Goal: Task Accomplishment & Management: Use online tool/utility

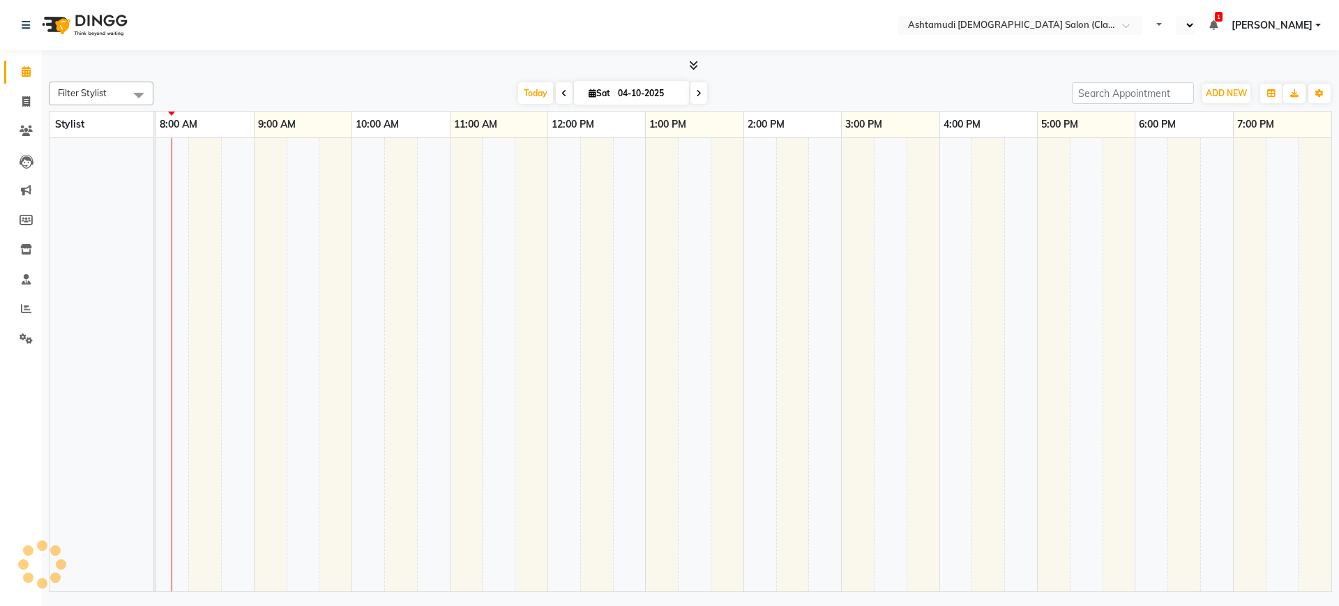
select select "en"
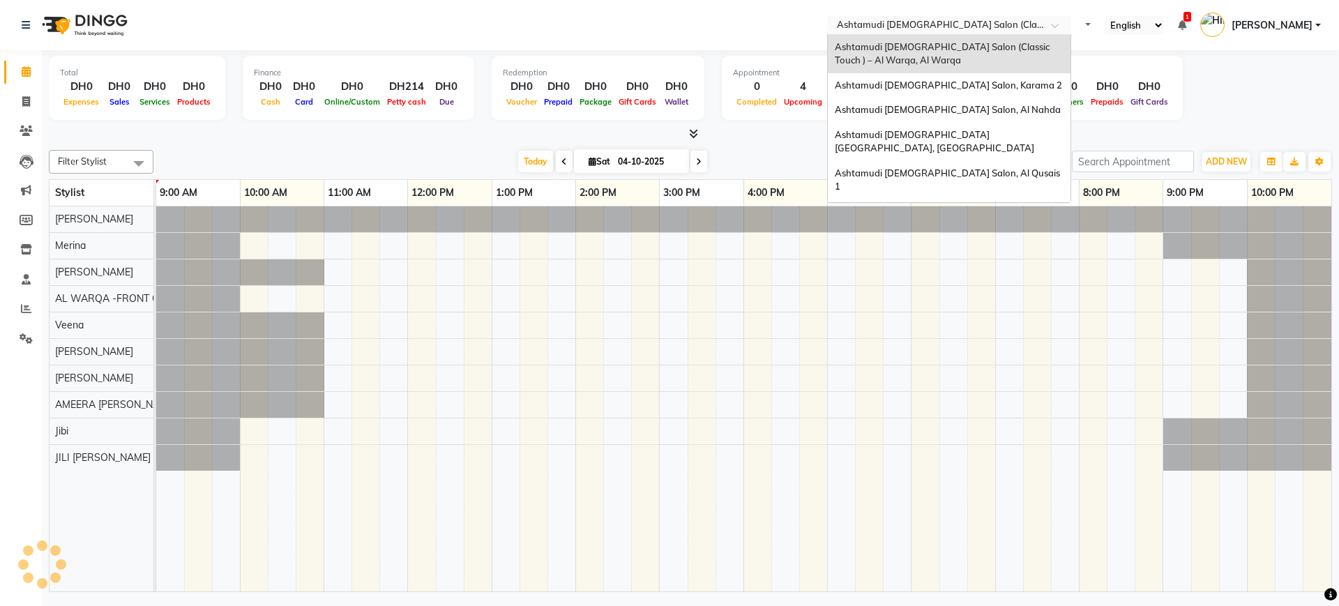
click at [968, 29] on input "text" at bounding box center [935, 27] width 202 height 14
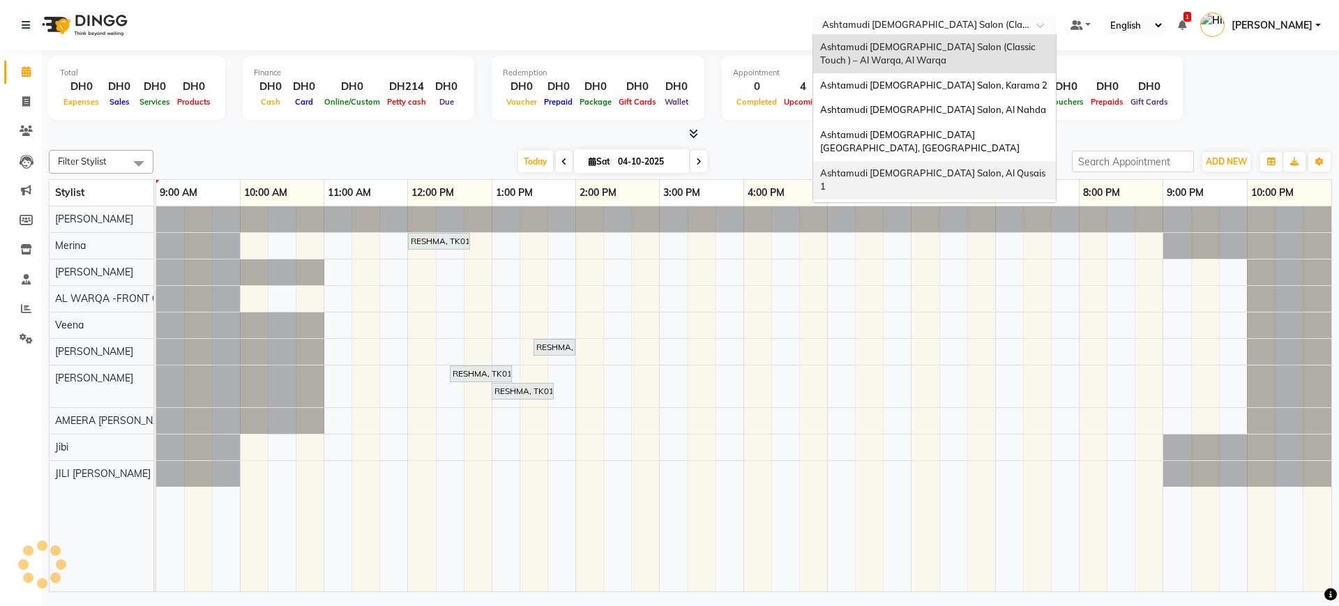
click at [978, 161] on div "Ashtamudi [DEMOGRAPHIC_DATA] Salon, Al Qusais 1" at bounding box center [934, 180] width 243 height 38
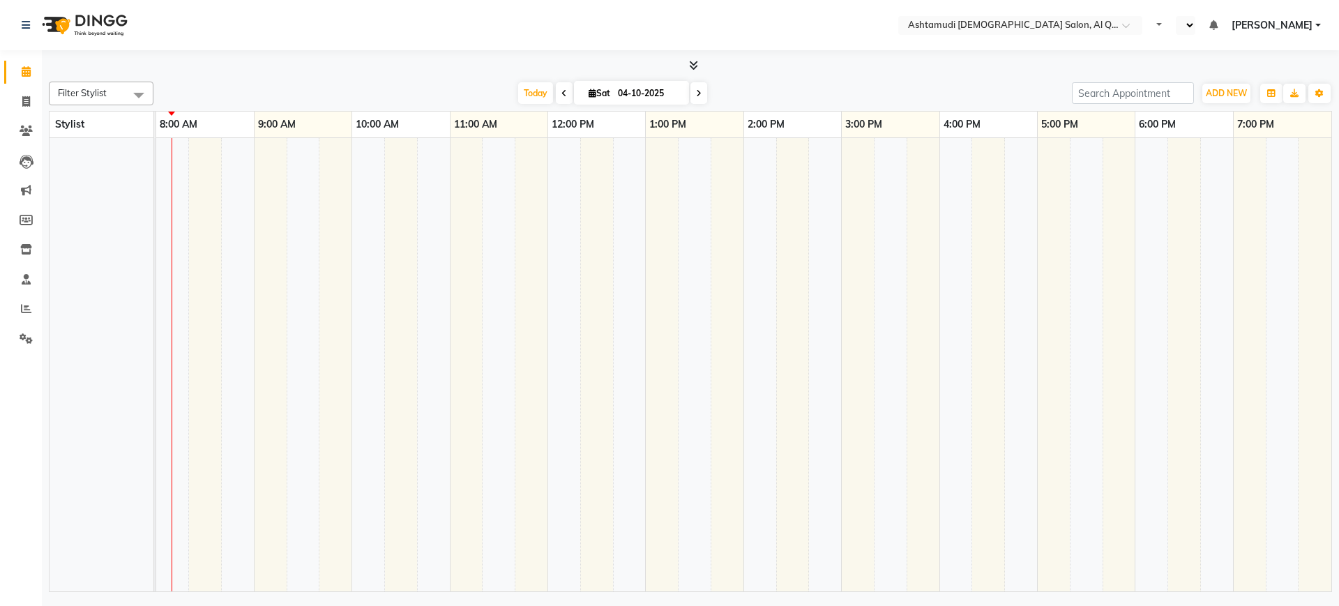
select select "en"
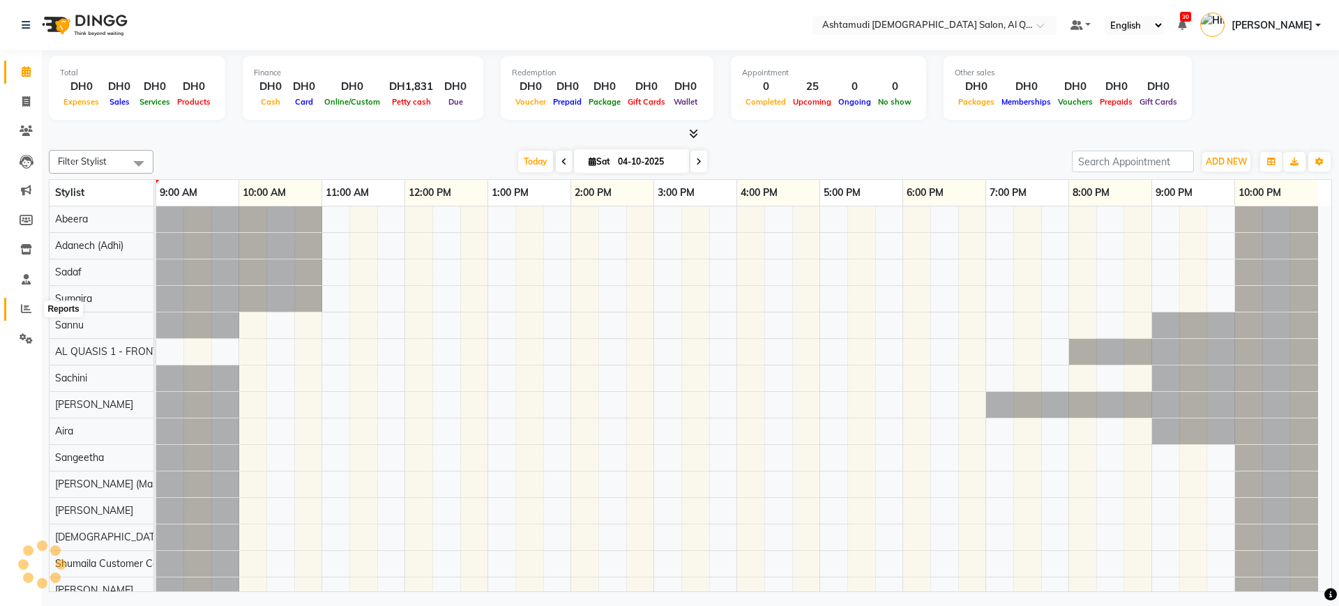
click at [20, 311] on span at bounding box center [26, 309] width 24 height 16
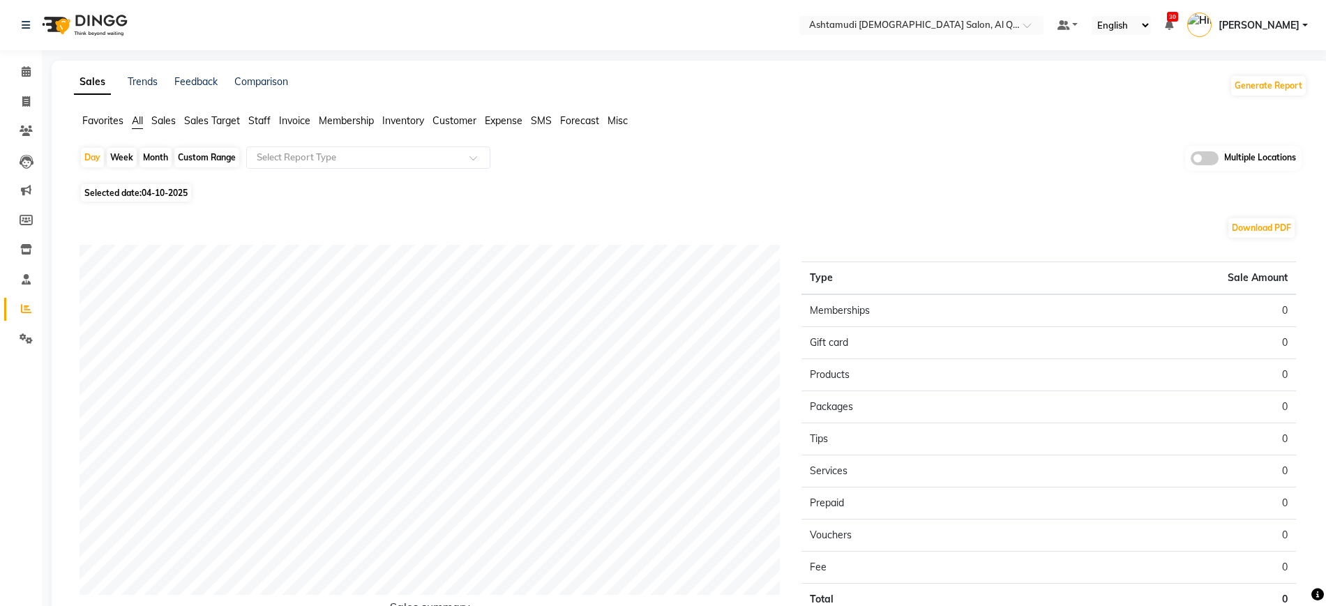
click at [172, 191] on span "04-10-2025" at bounding box center [165, 193] width 46 height 10
select select "10"
select select "2025"
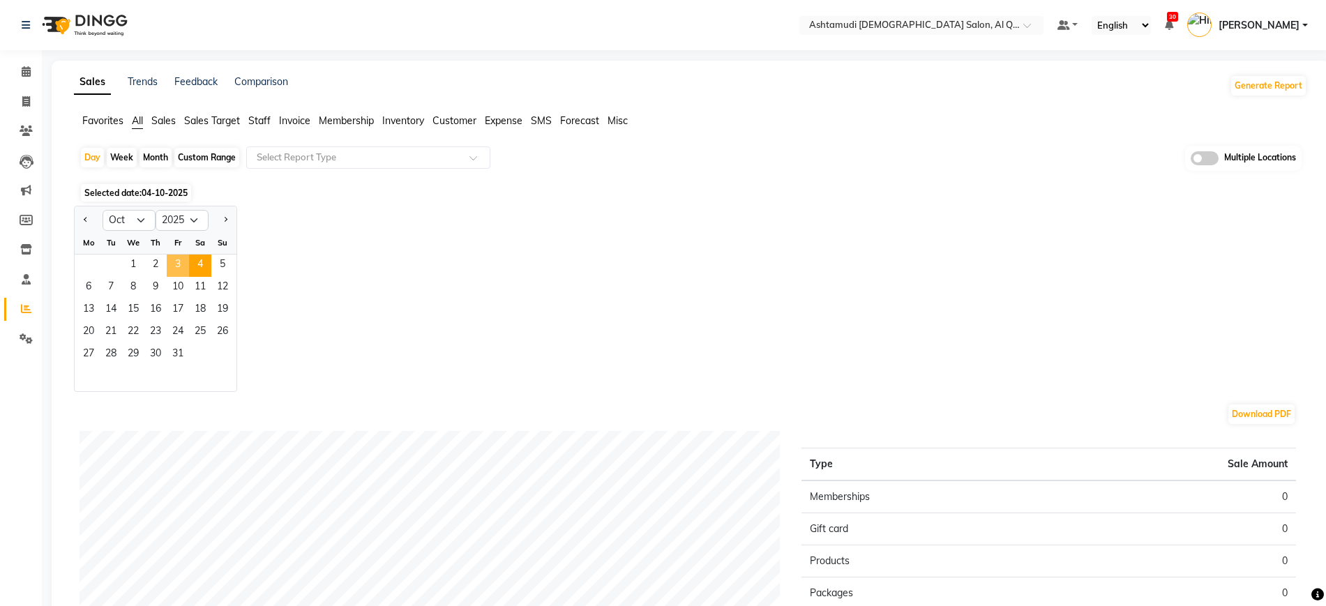
click at [172, 268] on span "3" at bounding box center [178, 266] width 22 height 22
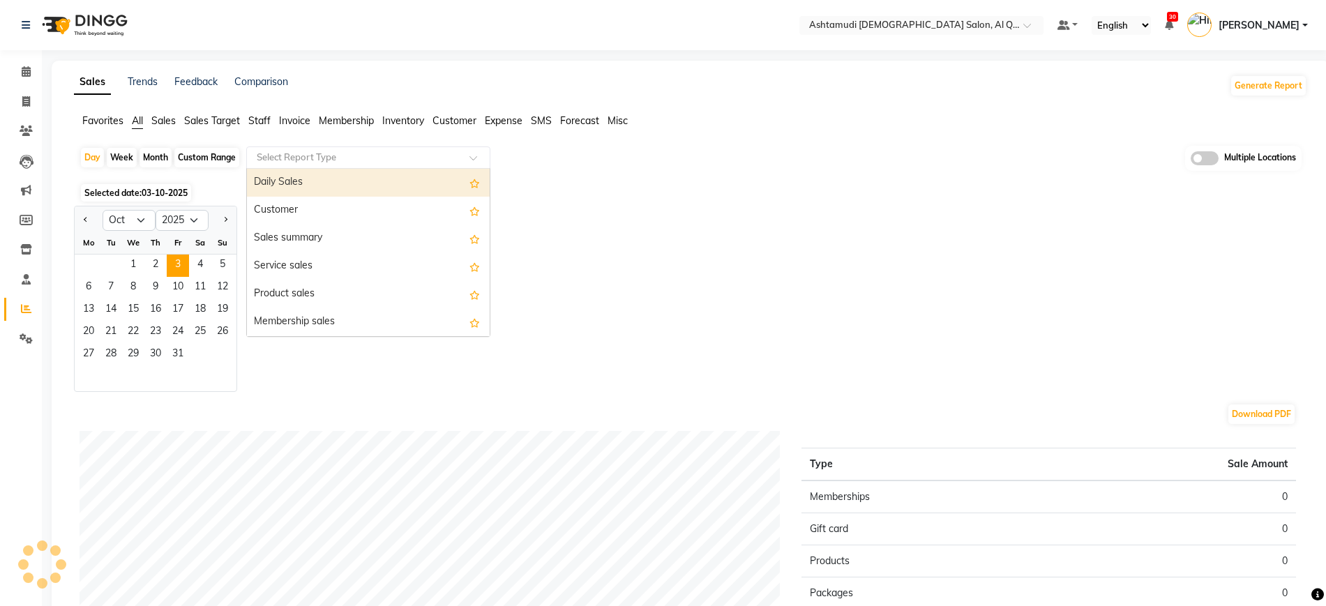
click at [317, 160] on input "text" at bounding box center [354, 158] width 201 height 14
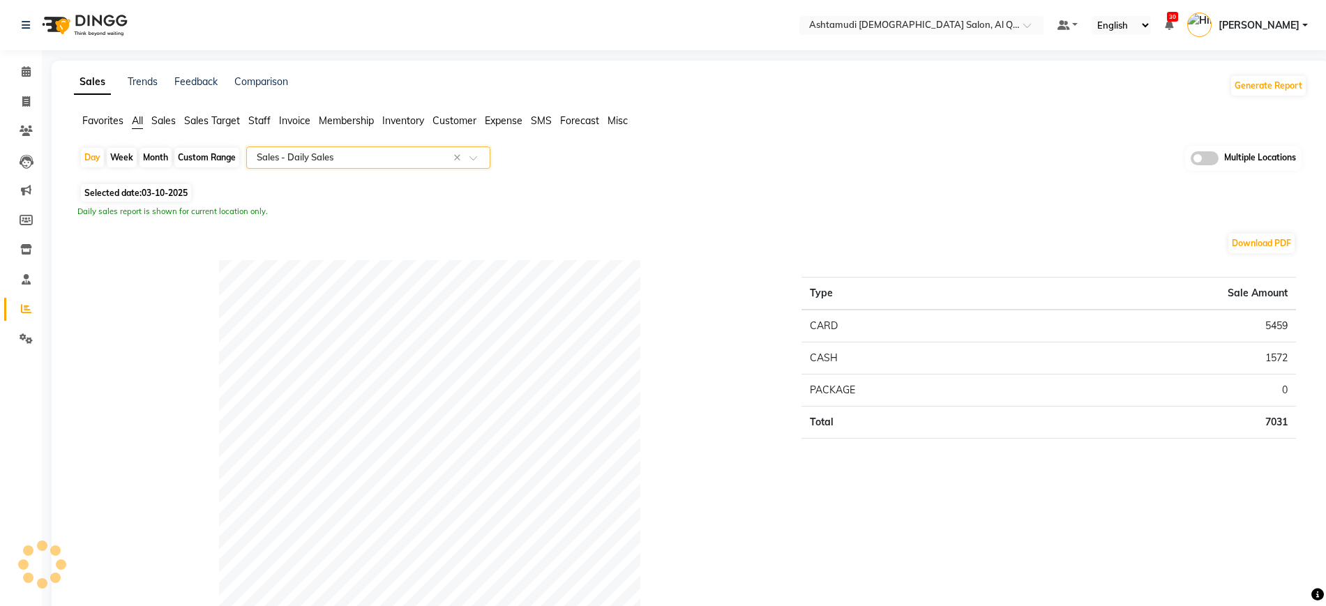
select select "full_report"
select select "csv"
click at [400, 197] on div "Selected date: 03-10-2025" at bounding box center [694, 193] width 1228 height 15
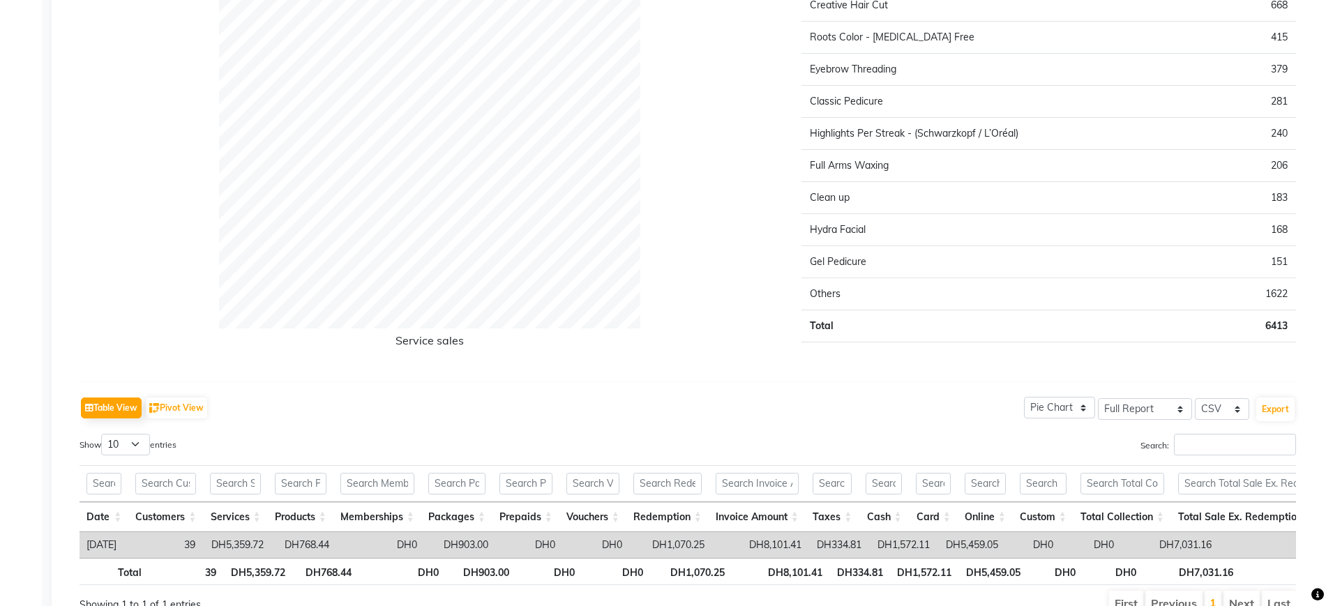
scroll to position [2864, 0]
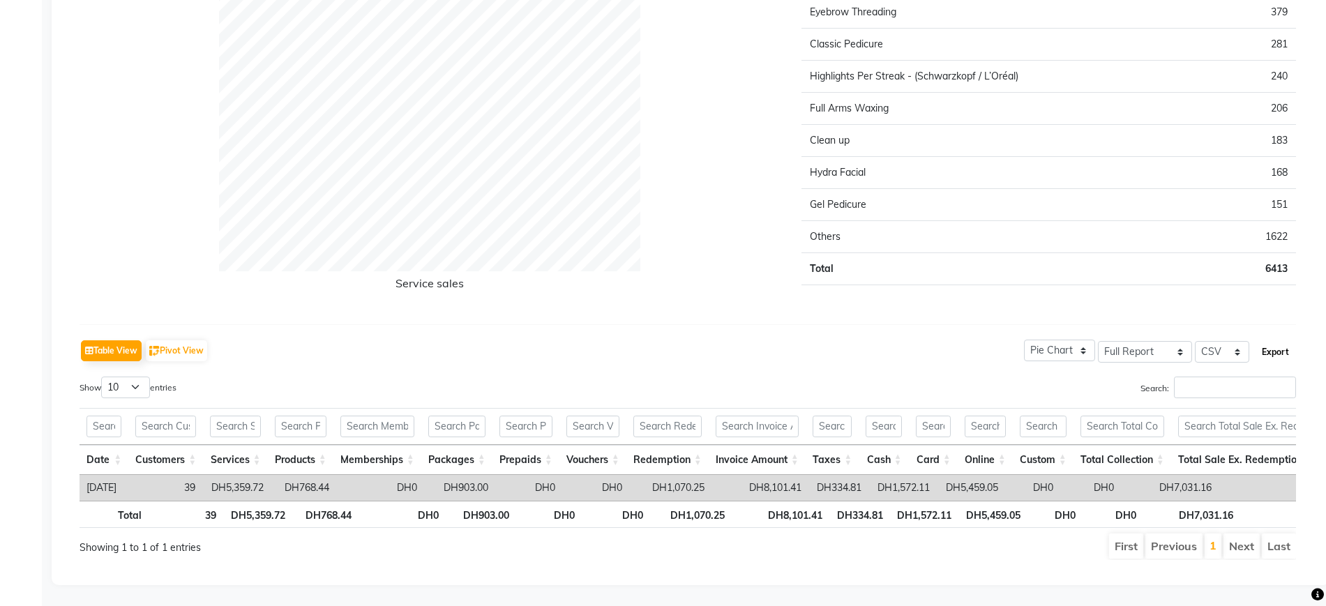
click at [1283, 340] on button "Export" at bounding box center [1275, 352] width 38 height 24
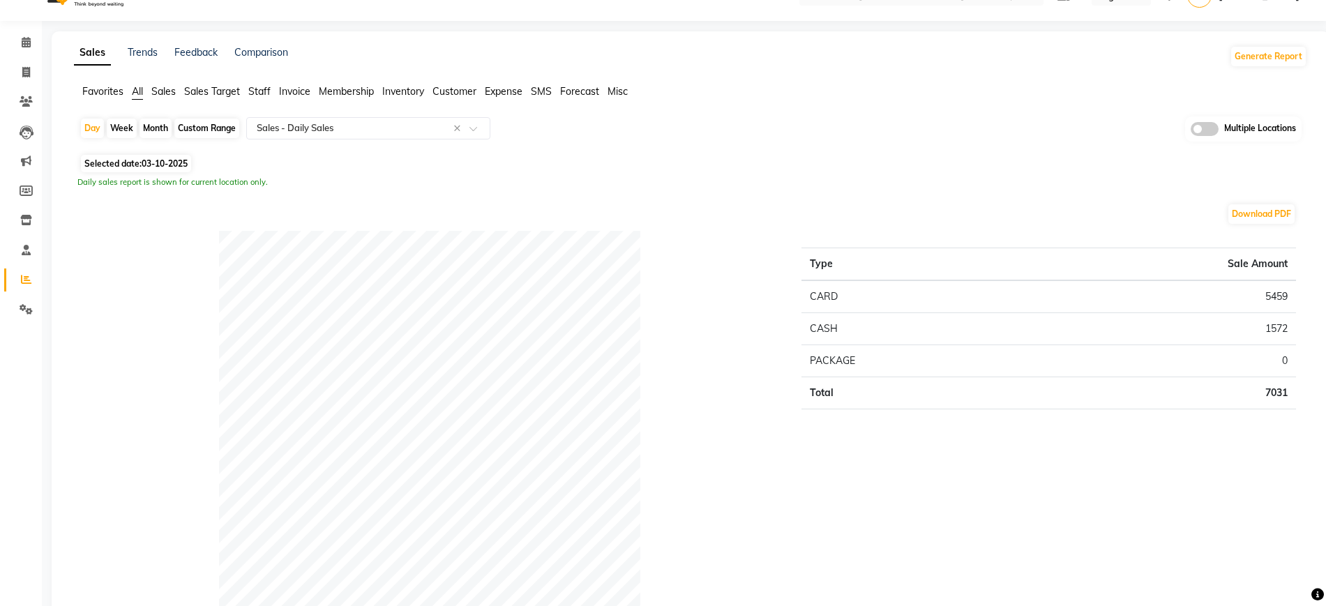
scroll to position [0, 0]
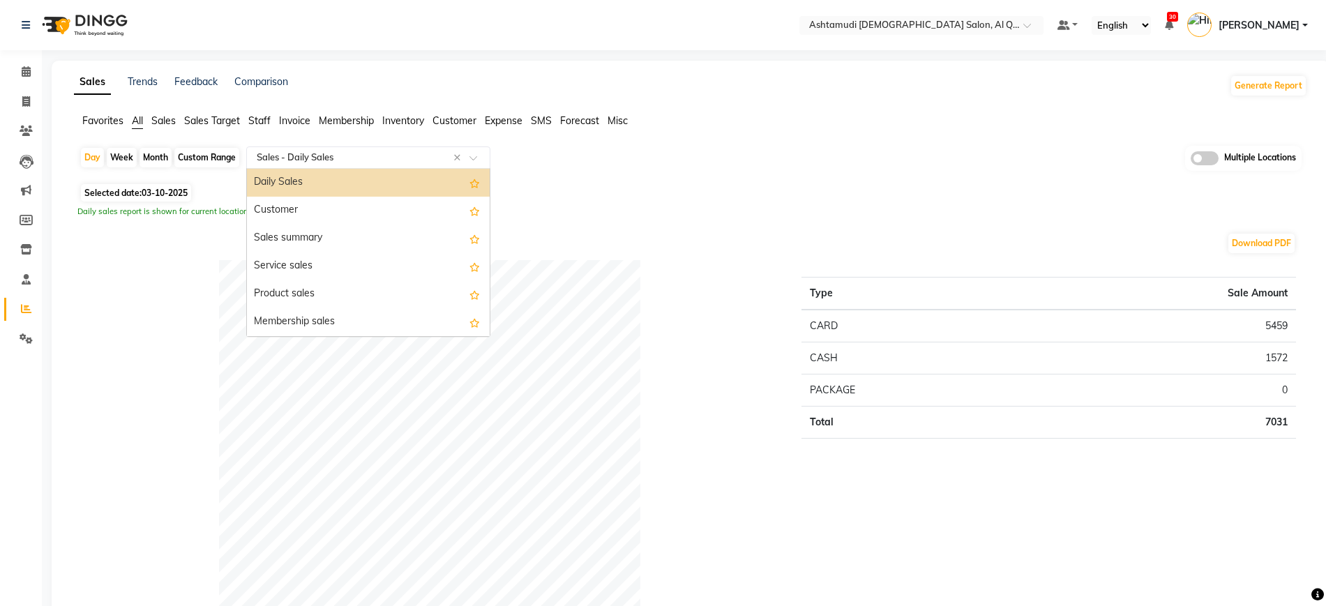
click at [336, 163] on input "text" at bounding box center [354, 158] width 201 height 14
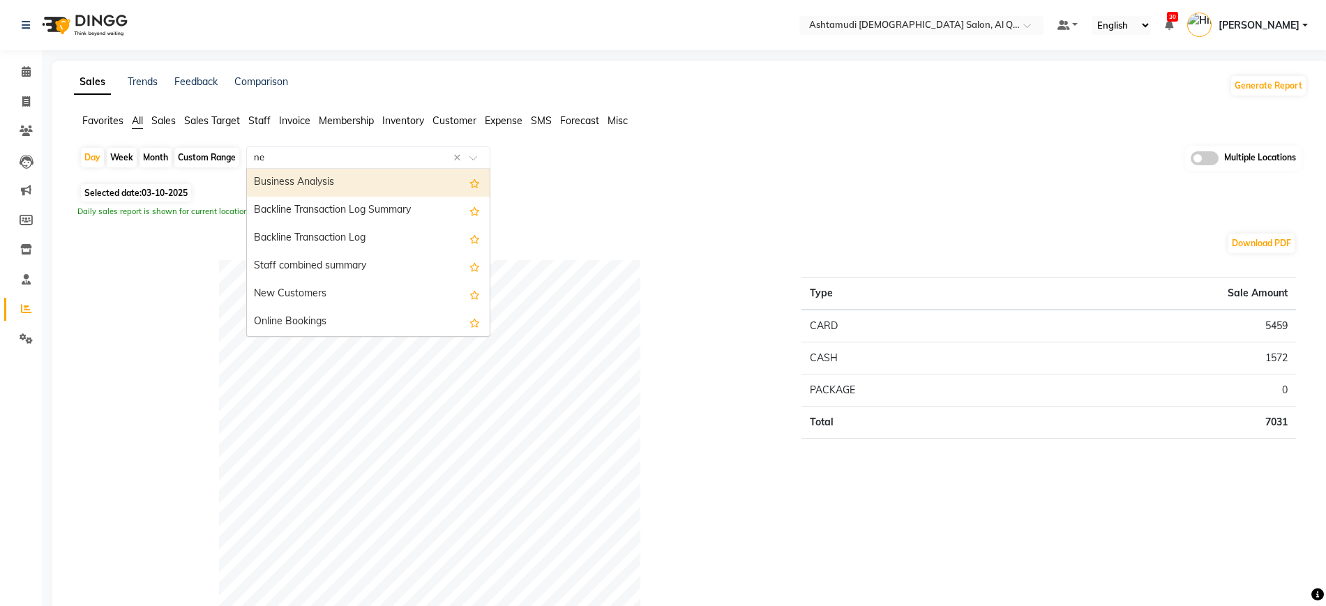
type input "new"
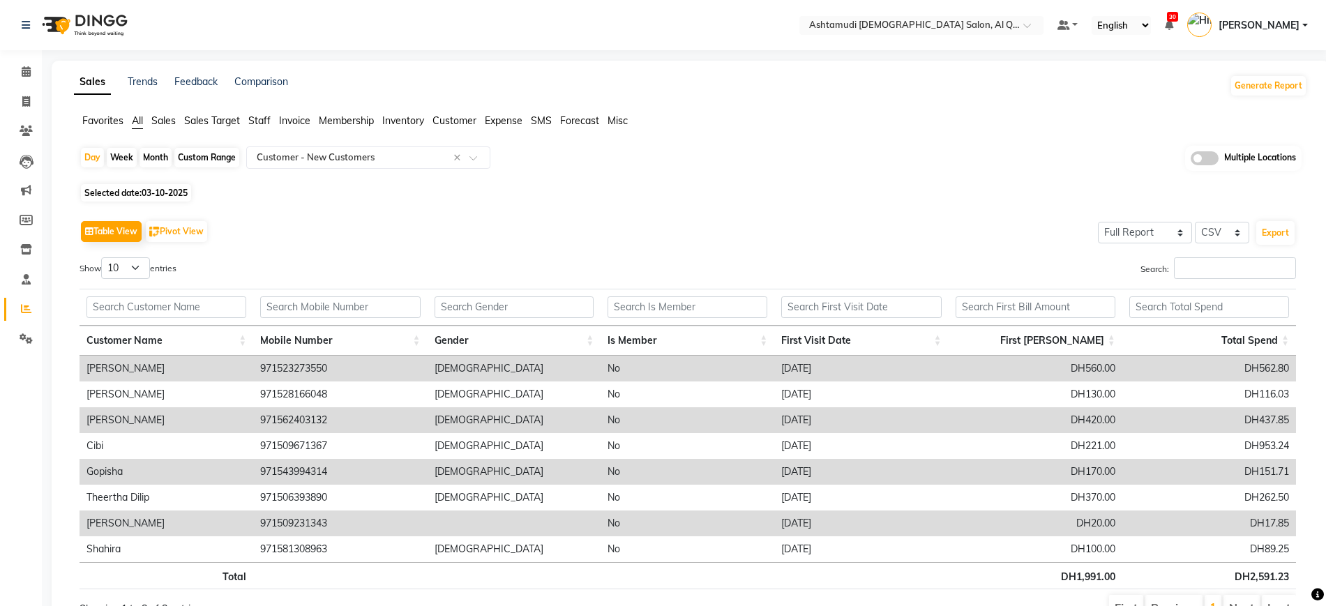
click at [598, 516] on td at bounding box center [515, 524] width 174 height 26
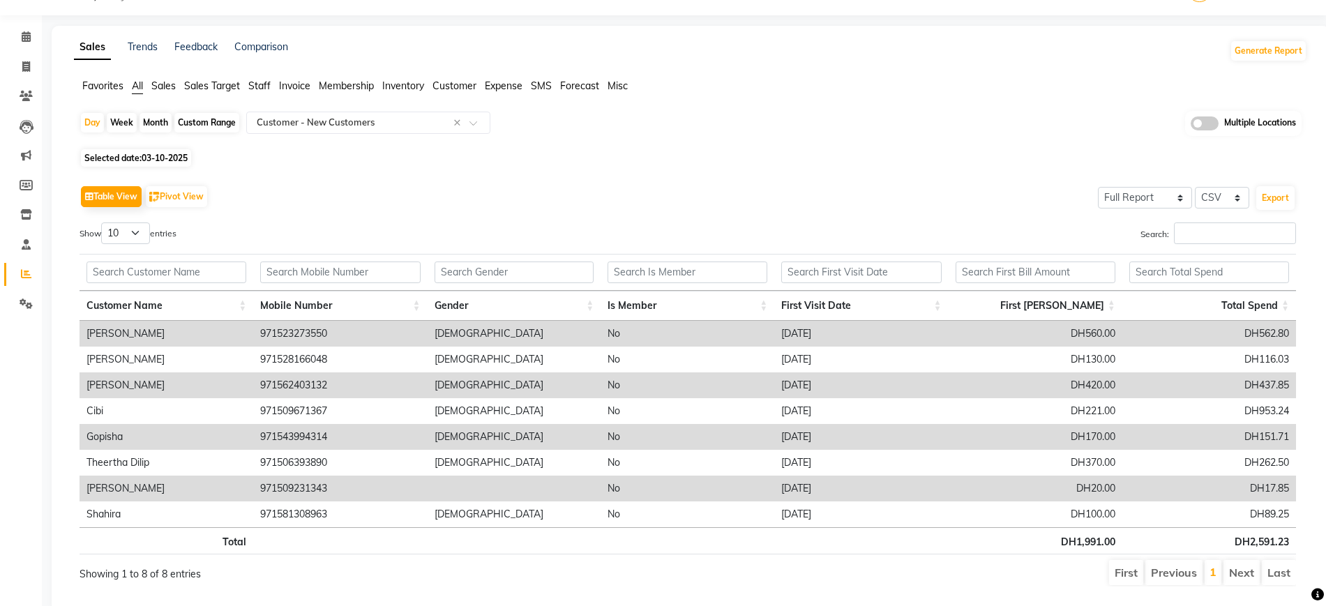
scroll to position [70, 0]
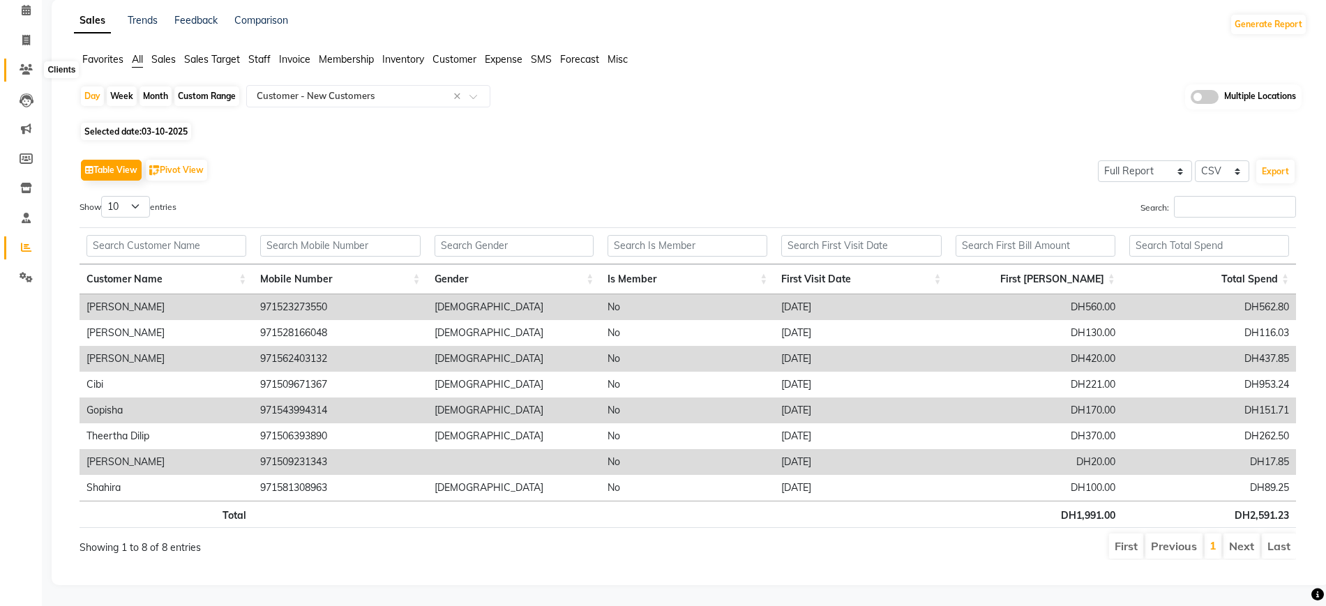
click at [32, 64] on icon at bounding box center [26, 69] width 13 height 10
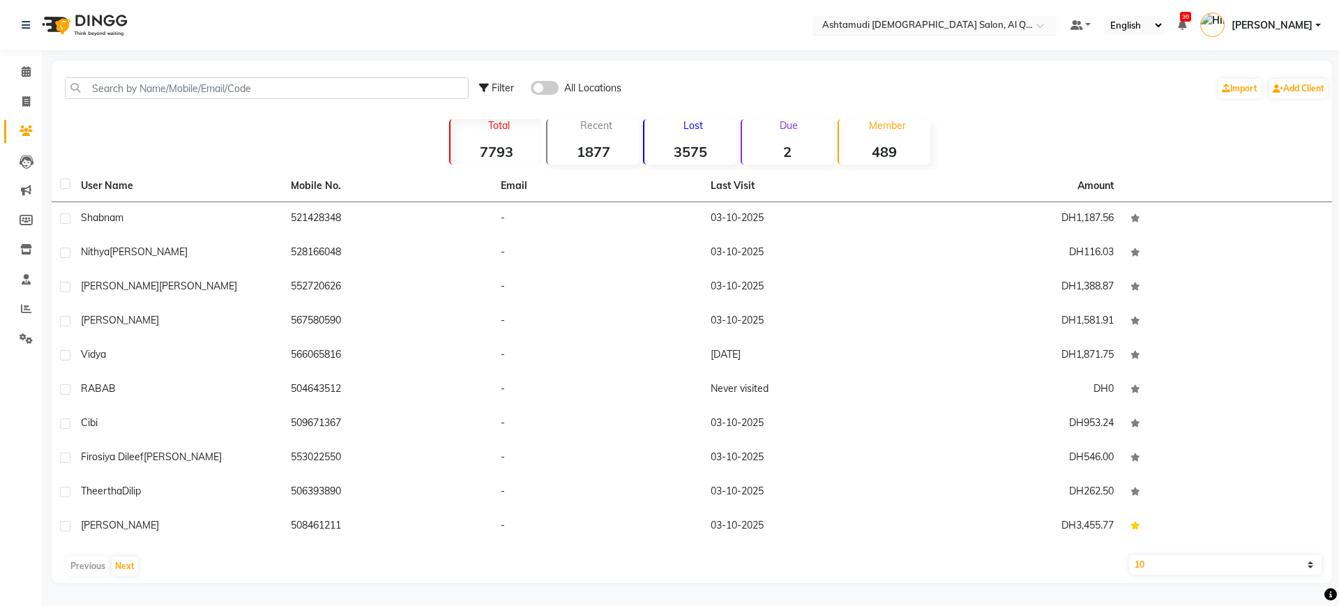
click at [915, 30] on input "text" at bounding box center [921, 27] width 202 height 14
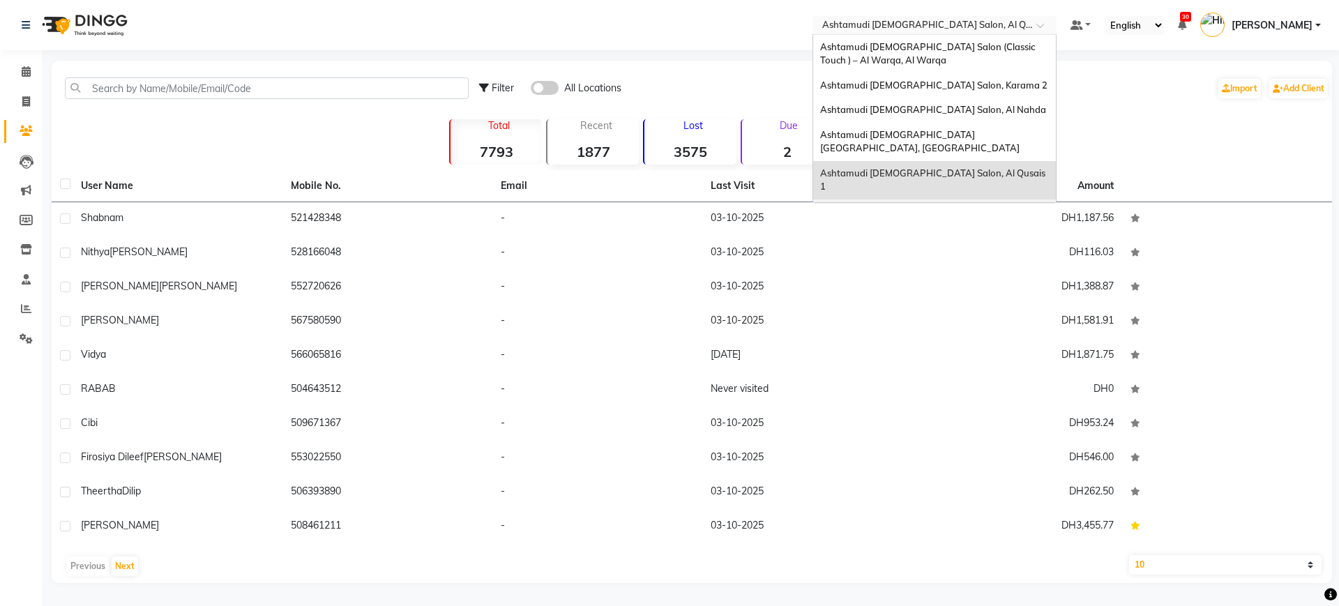
click at [953, 206] on span "Ashtamudi [DEMOGRAPHIC_DATA] Salon - Al Karama, [GEOGRAPHIC_DATA] -[GEOGRAPHIC_…" at bounding box center [920, 225] width 201 height 38
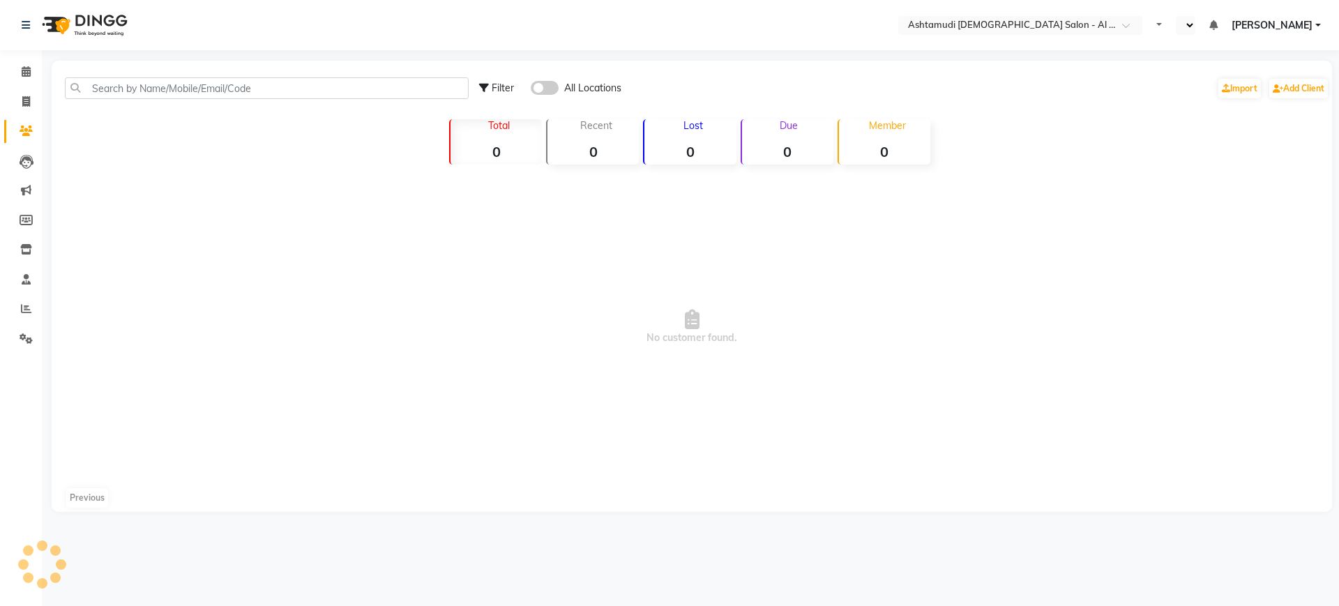
select select "en"
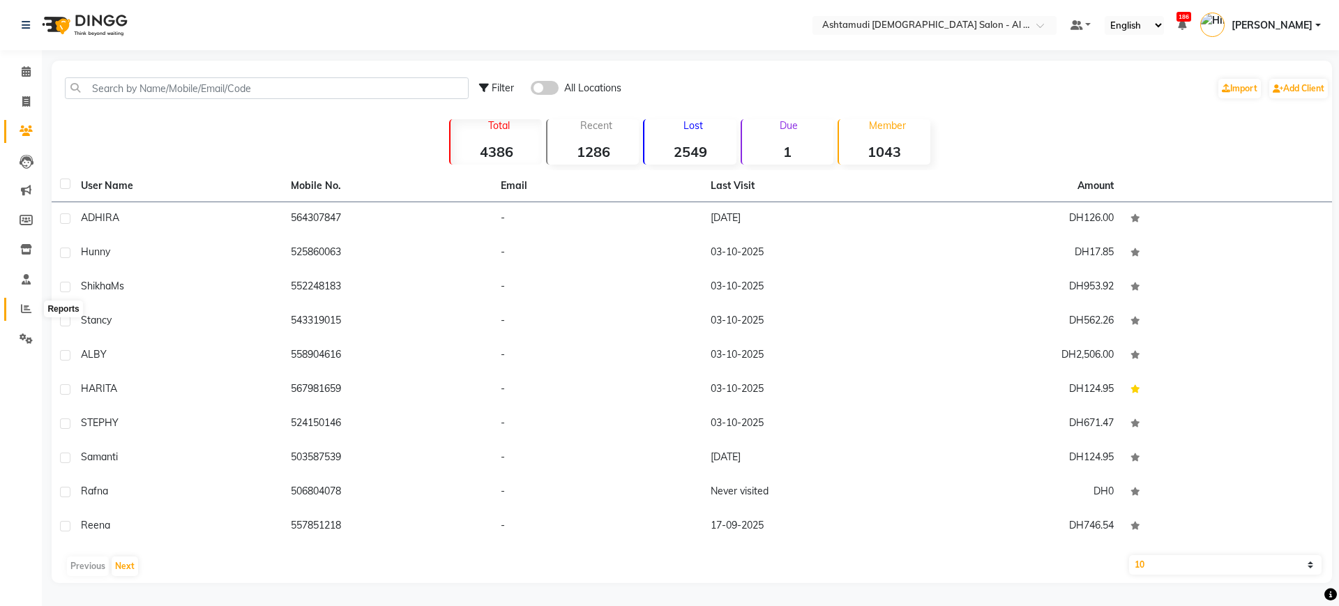
click at [18, 314] on span at bounding box center [26, 309] width 24 height 16
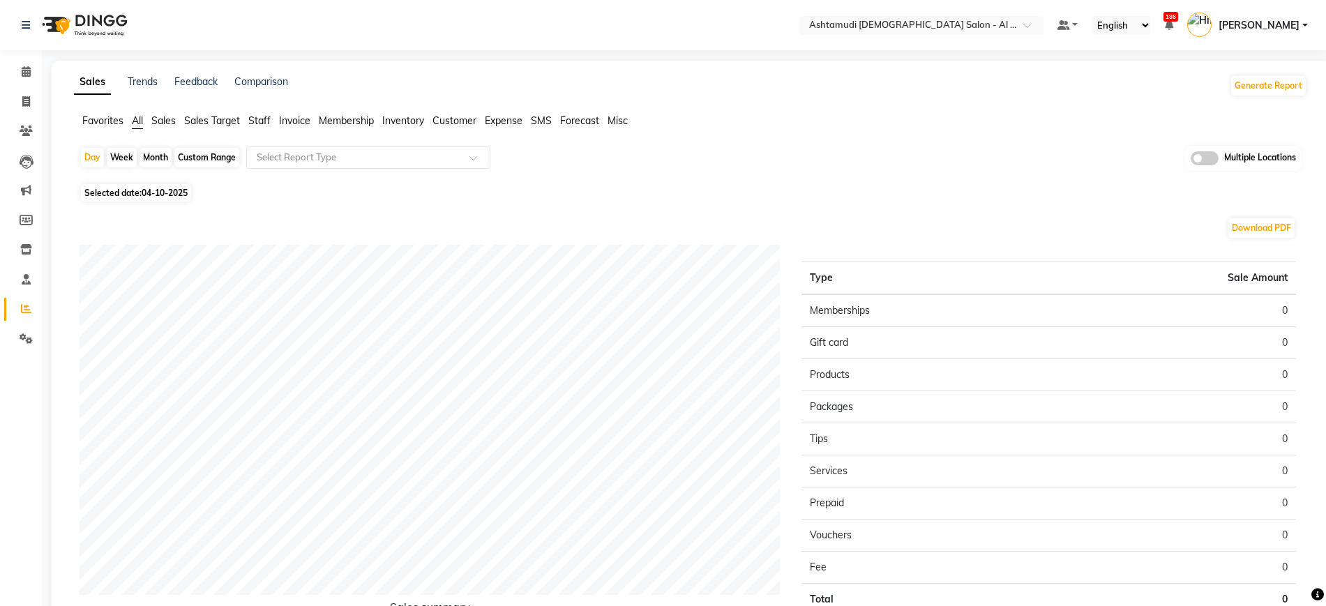
click at [186, 188] on span "04-10-2025" at bounding box center [165, 193] width 46 height 10
select select "10"
select select "2025"
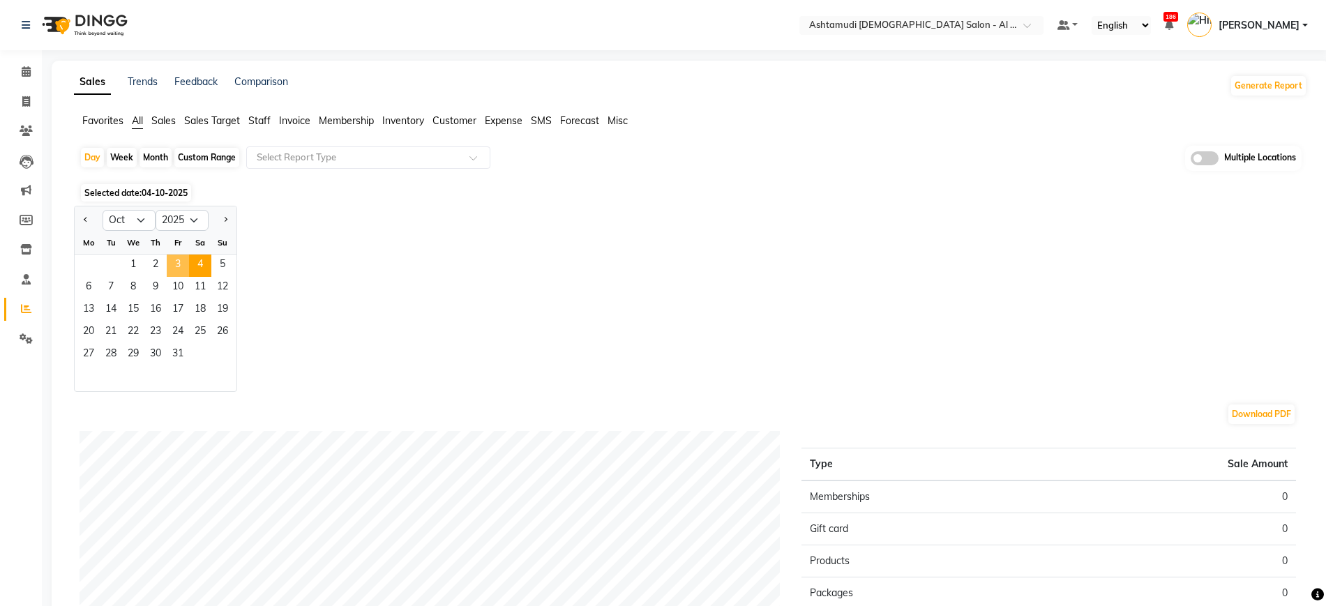
click at [170, 264] on span "3" at bounding box center [178, 266] width 22 height 22
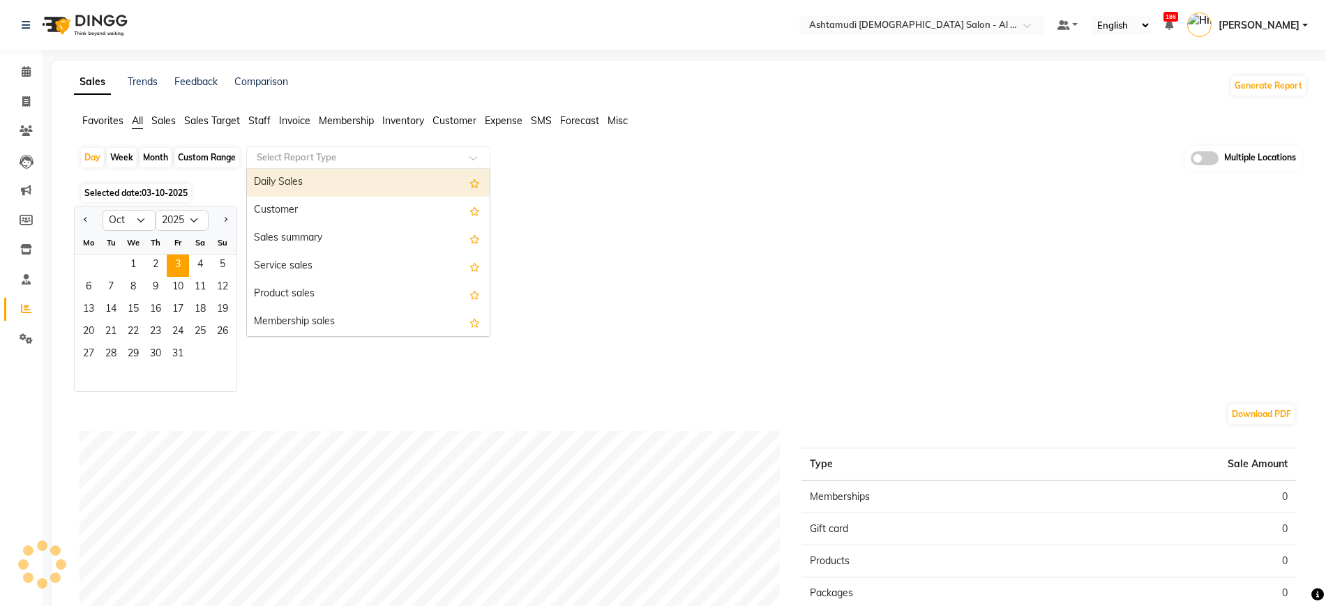
click at [312, 159] on input "text" at bounding box center [354, 158] width 201 height 14
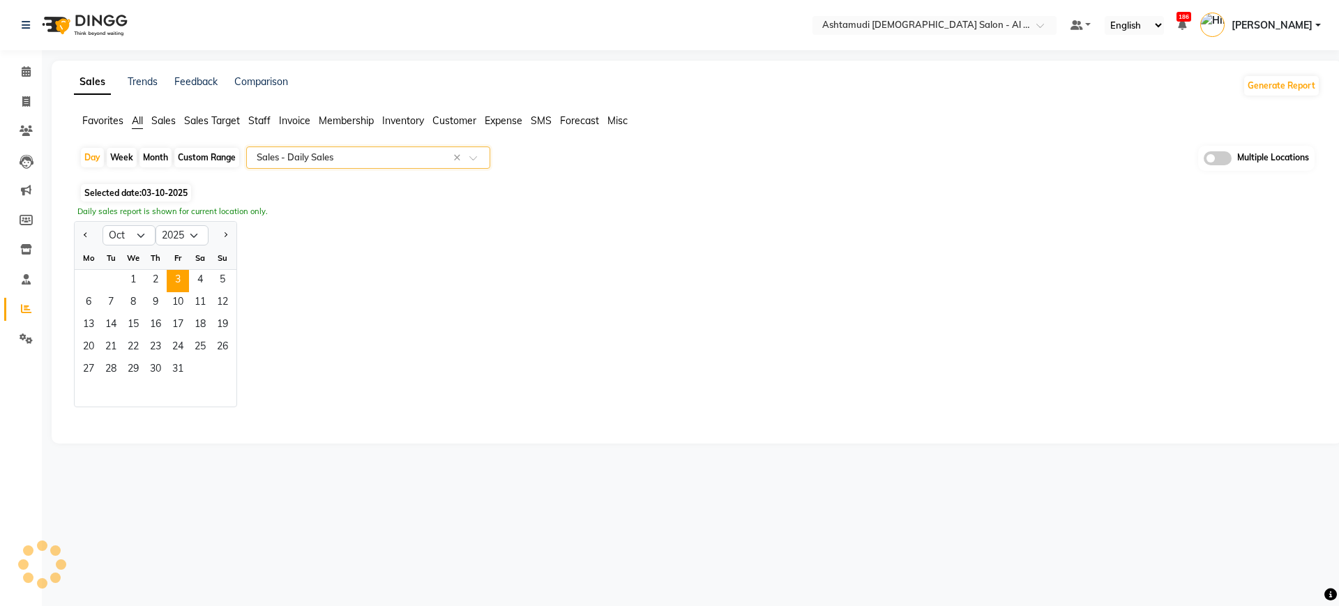
select select "full_report"
select select "csv"
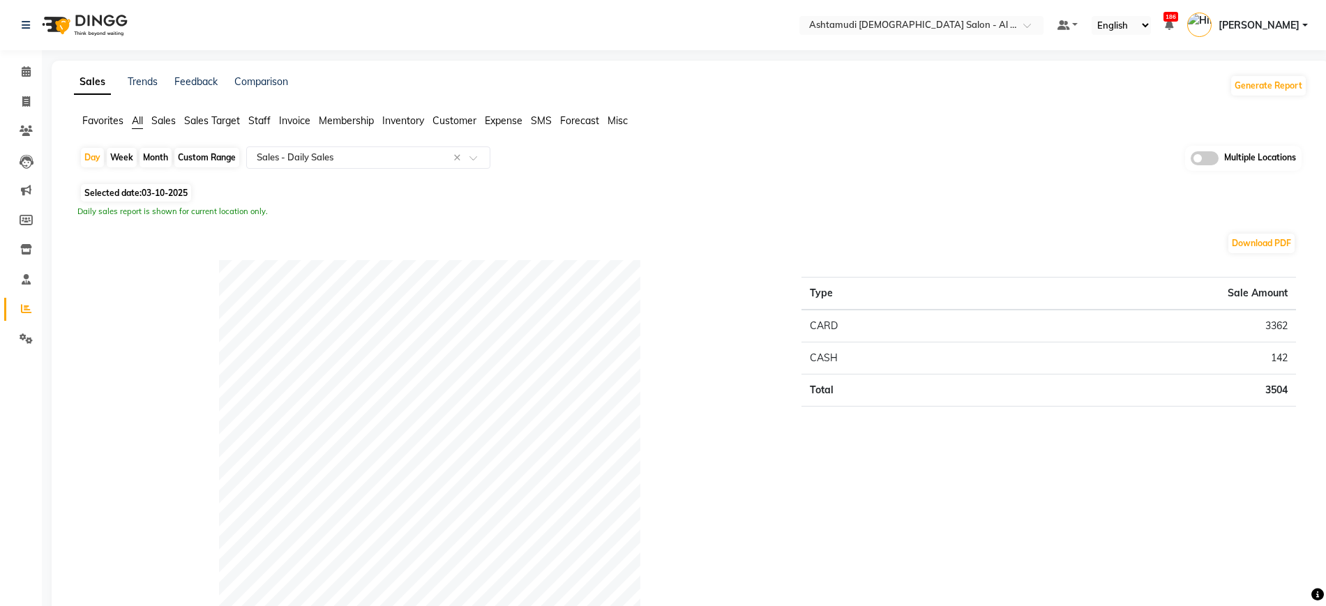
click at [1222, 196] on div "Selected date: 03-10-2025" at bounding box center [694, 193] width 1228 height 15
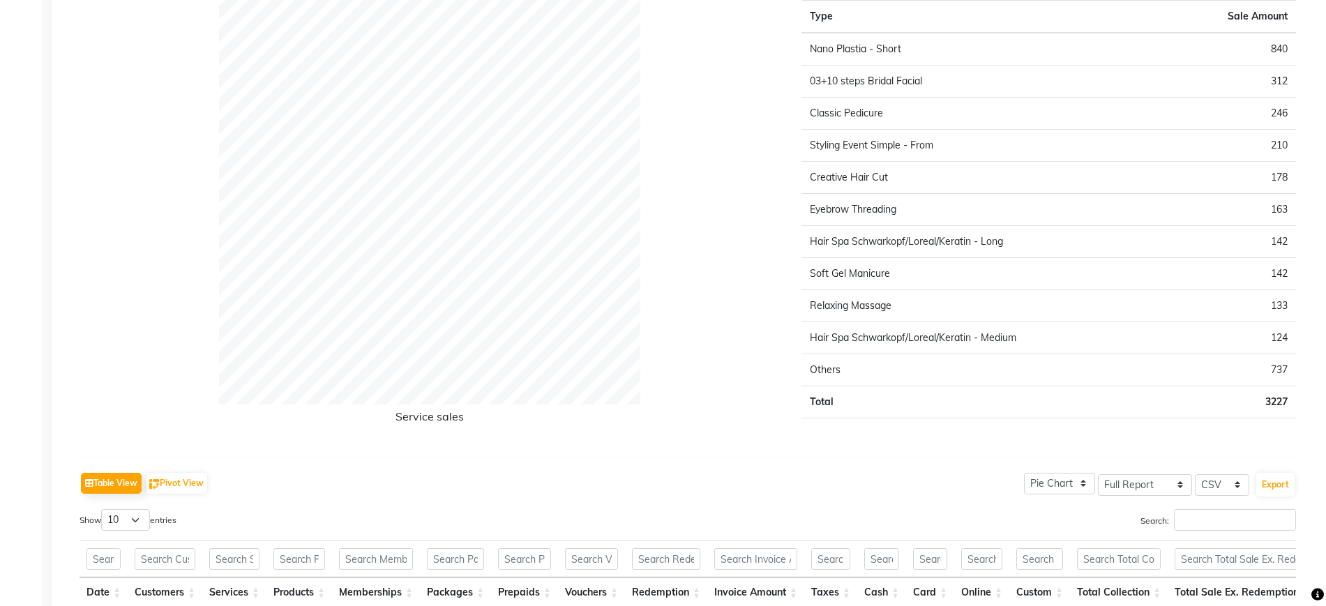
scroll to position [2378, 0]
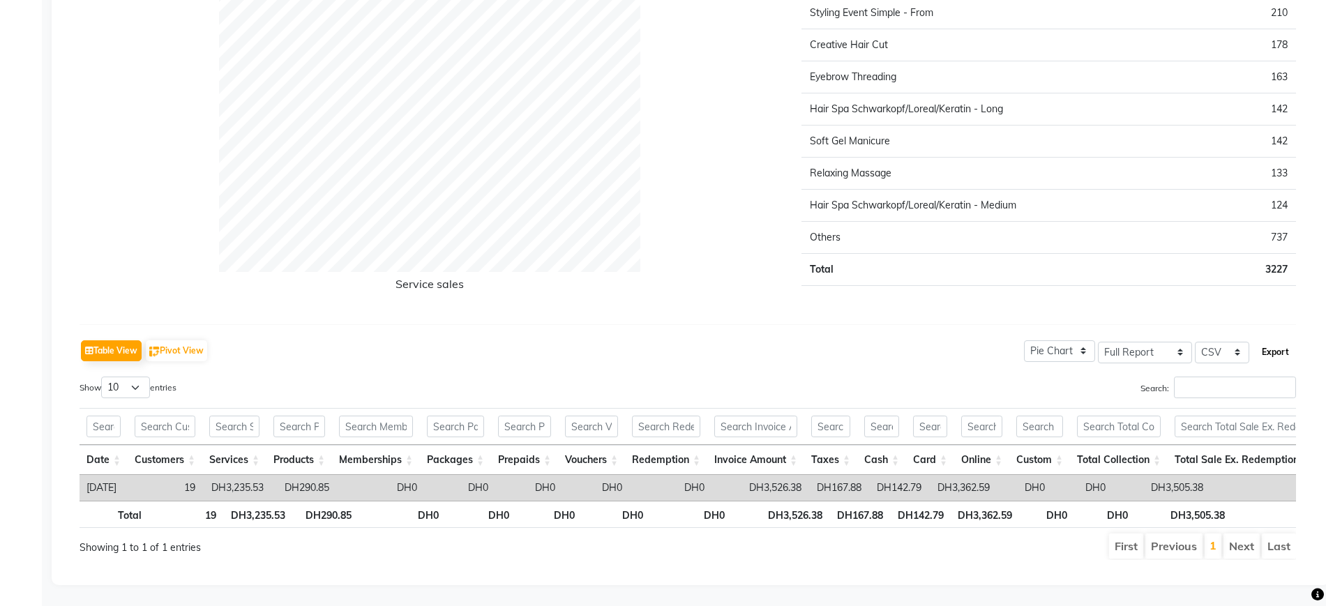
click at [1267, 340] on button "Export" at bounding box center [1275, 352] width 38 height 24
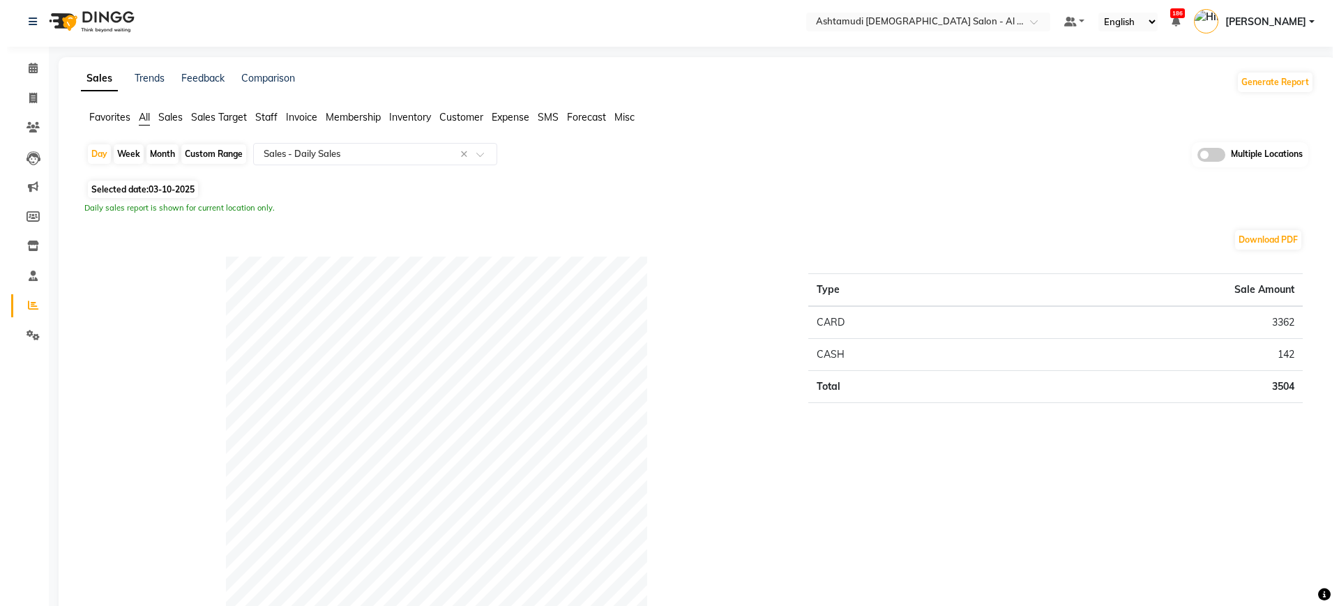
scroll to position [0, 0]
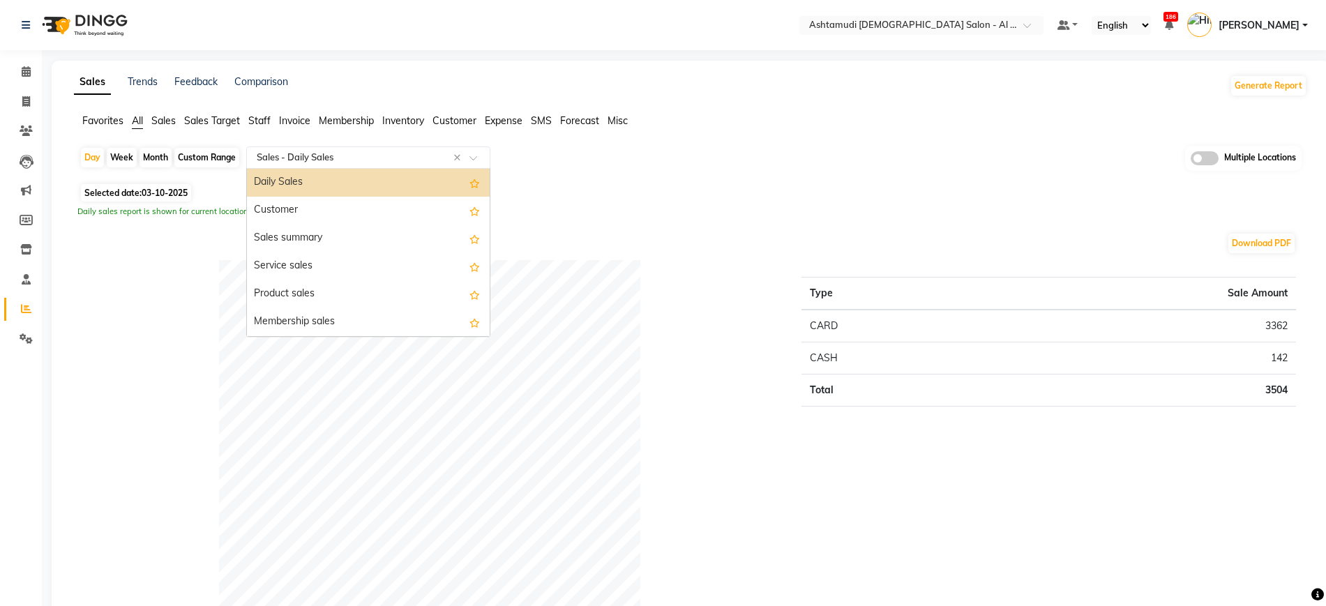
click at [380, 156] on input "text" at bounding box center [354, 158] width 201 height 14
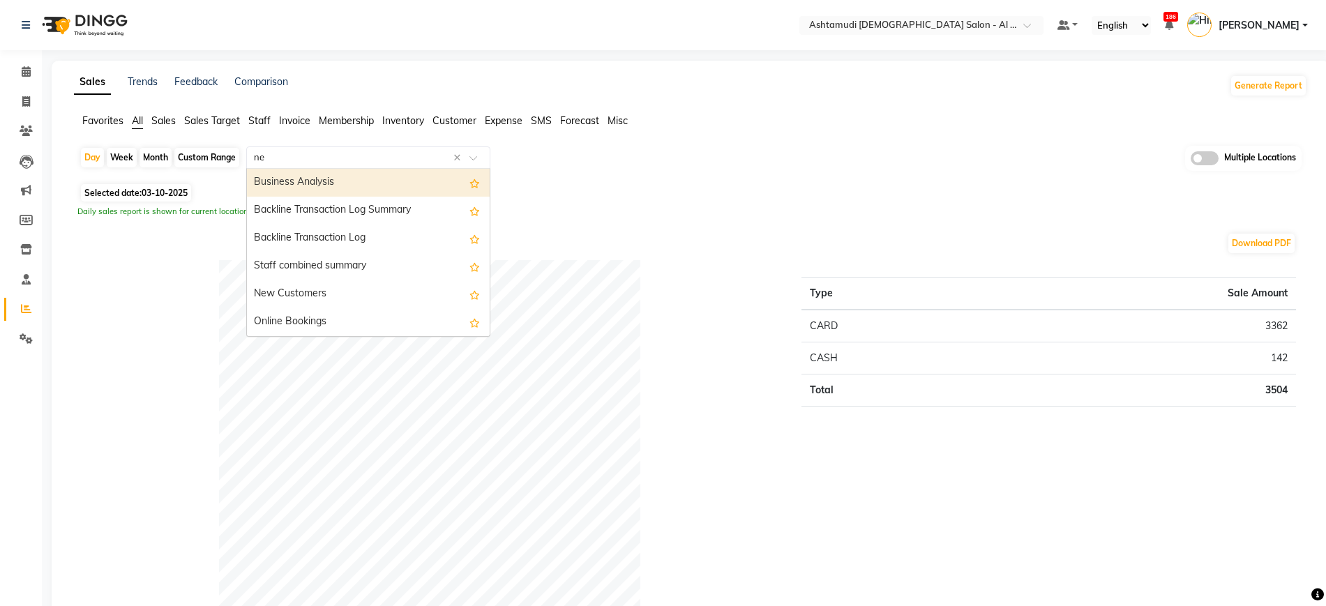
type input "new"
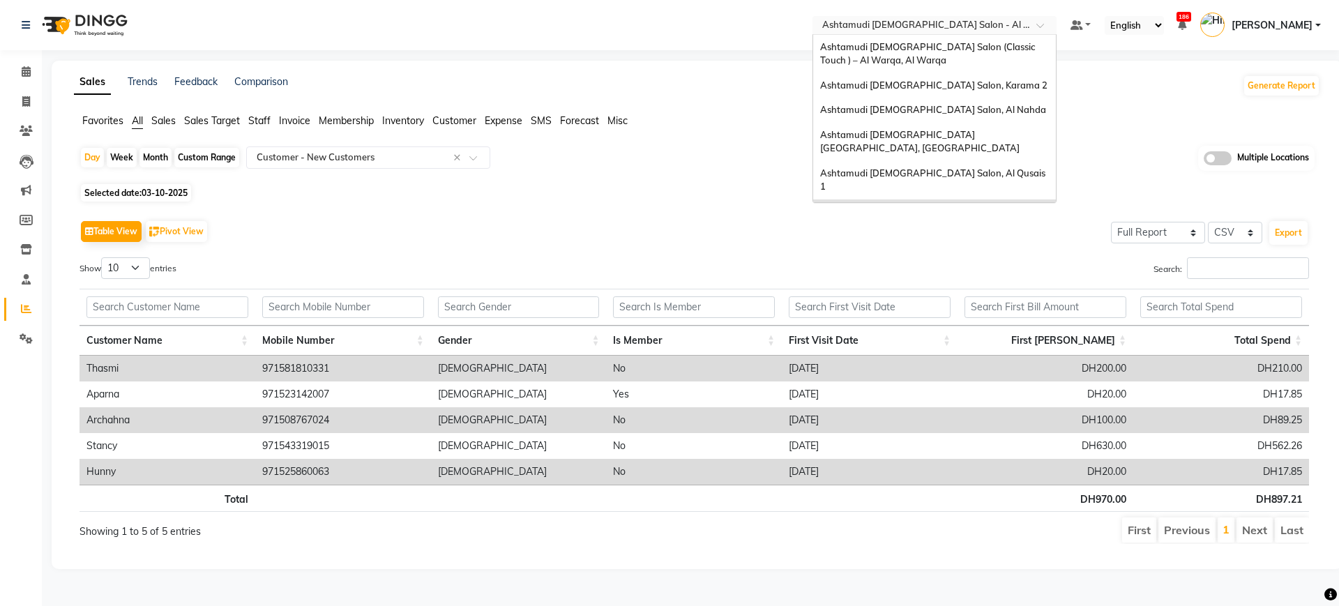
click at [930, 24] on input "text" at bounding box center [921, 27] width 202 height 14
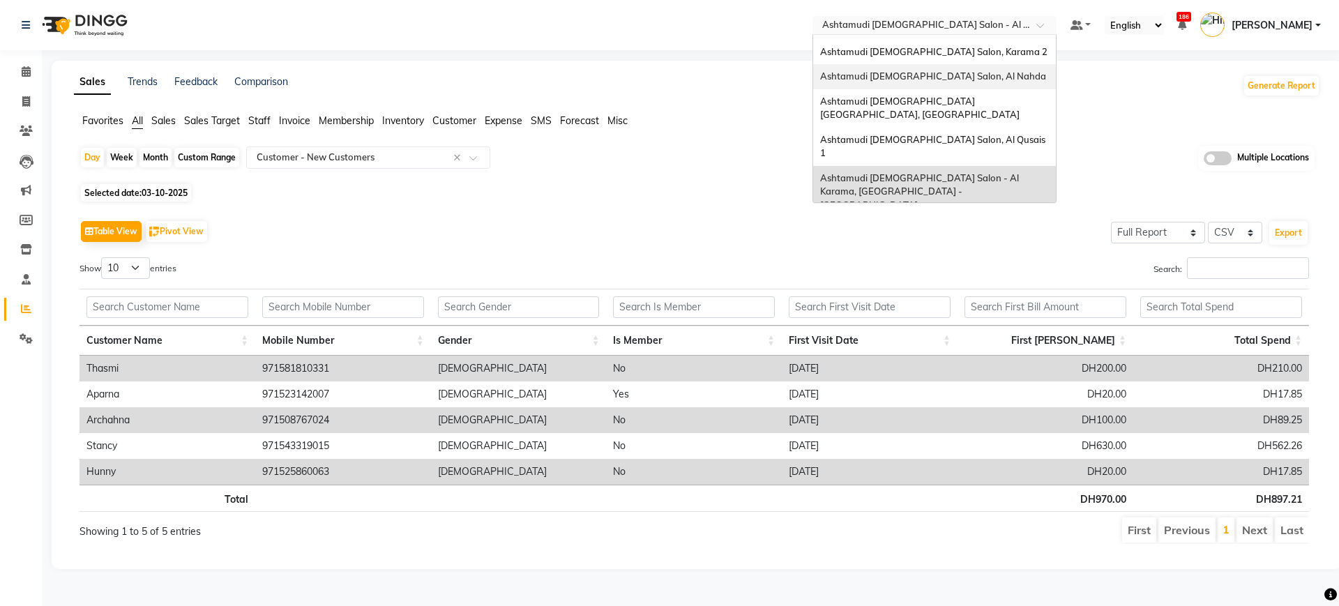
click at [974, 80] on div "Ashtamudi Ladies Salon, Al Nahda" at bounding box center [934, 76] width 243 height 25
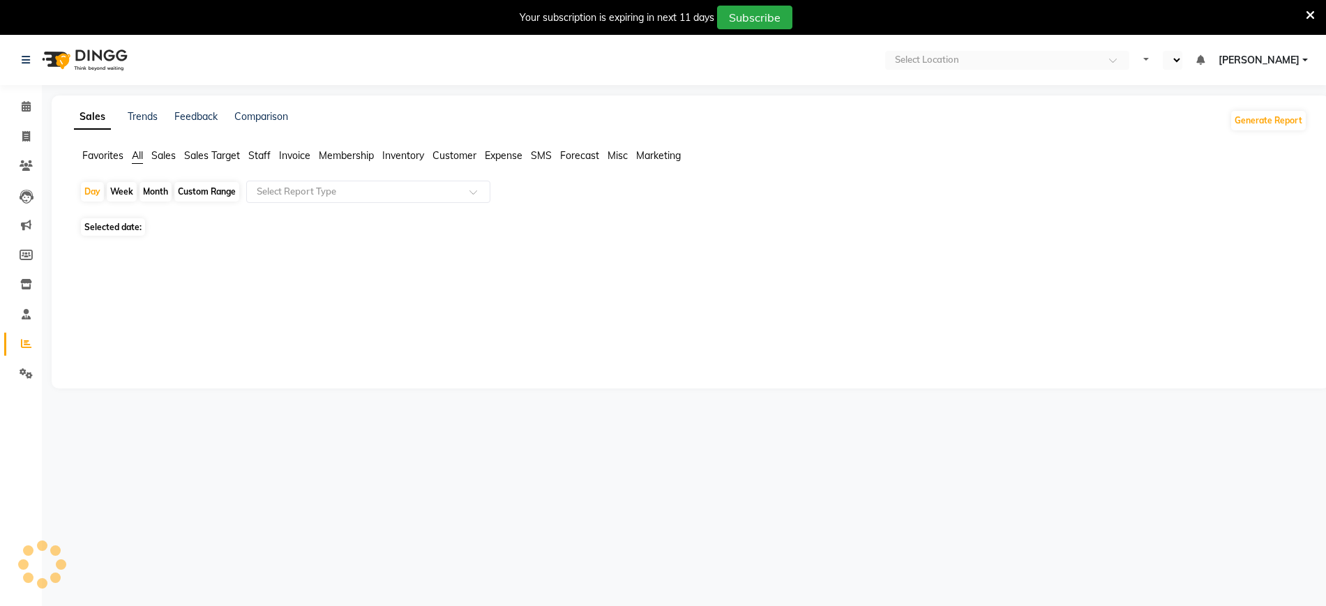
select select "en"
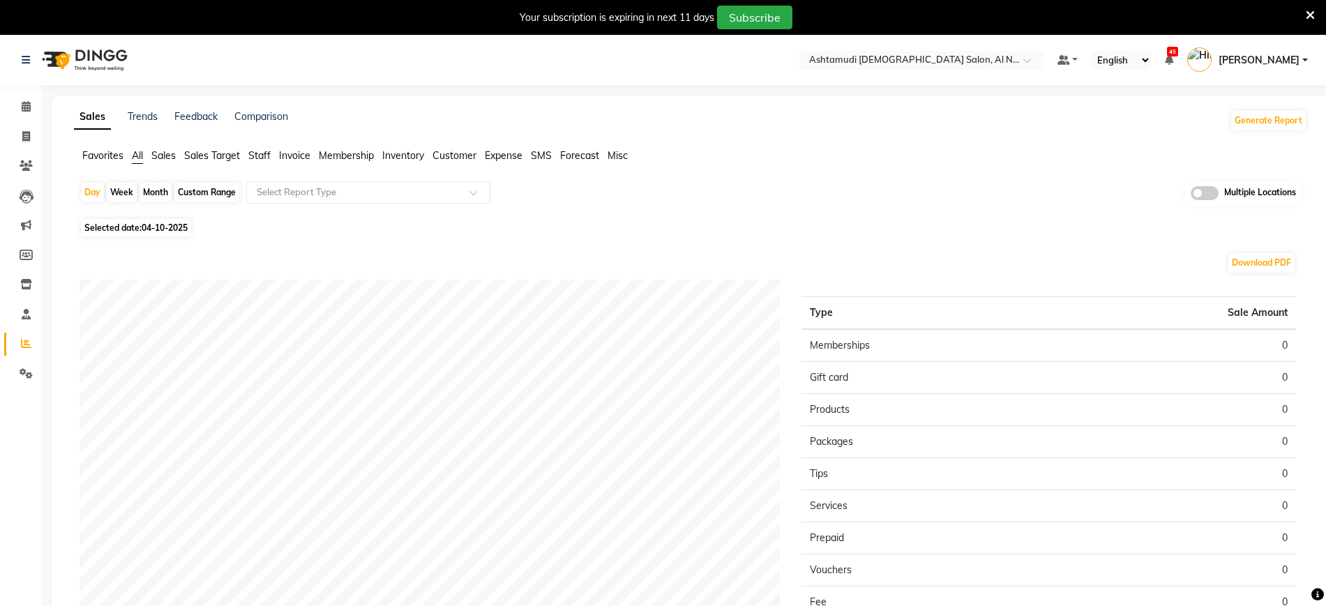
click at [183, 227] on span "04-10-2025" at bounding box center [165, 228] width 46 height 10
select select "10"
select select "2025"
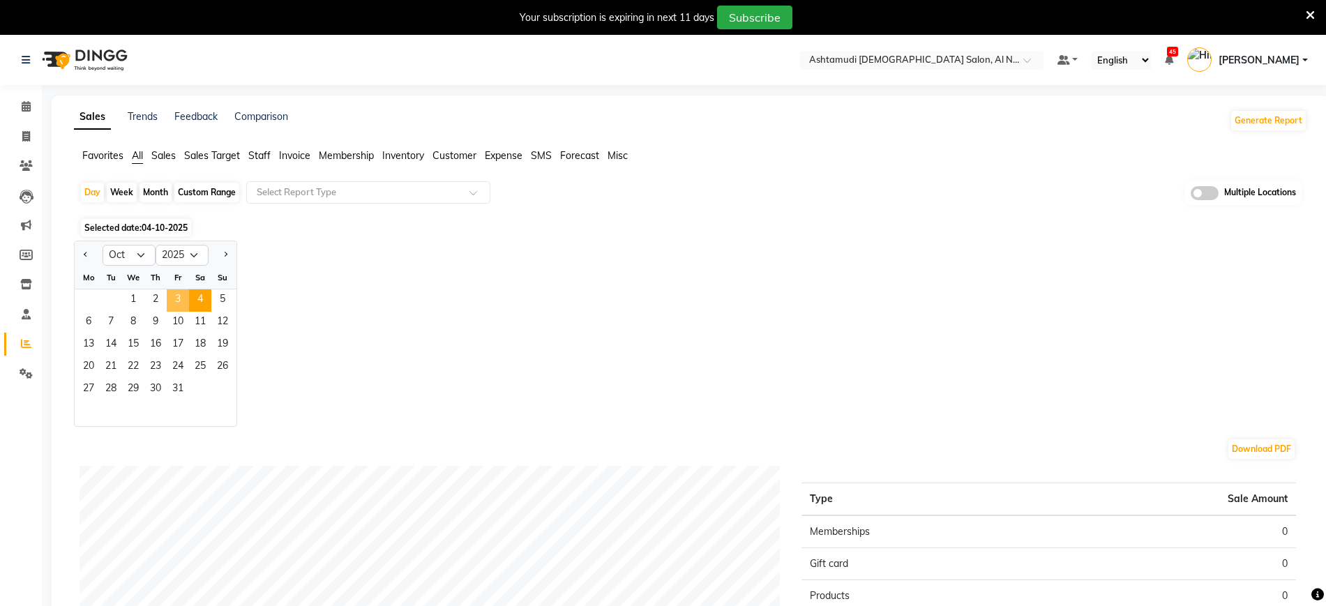
click at [177, 295] on span "3" at bounding box center [178, 300] width 22 height 22
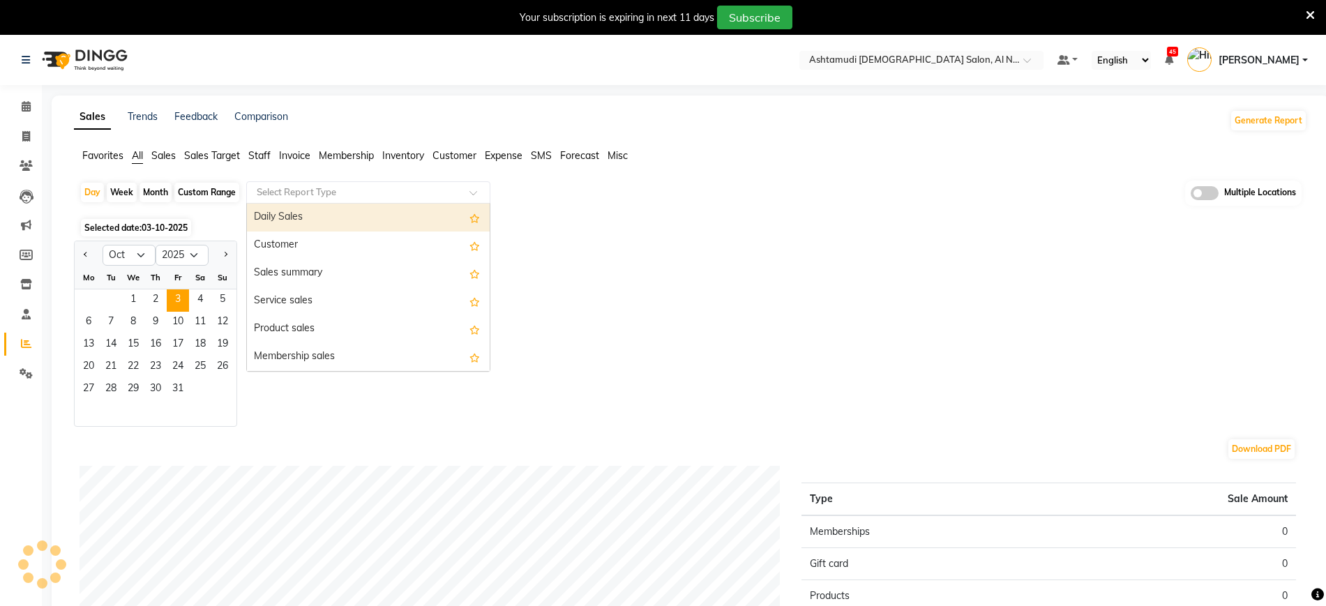
click at [355, 190] on input "text" at bounding box center [354, 193] width 201 height 14
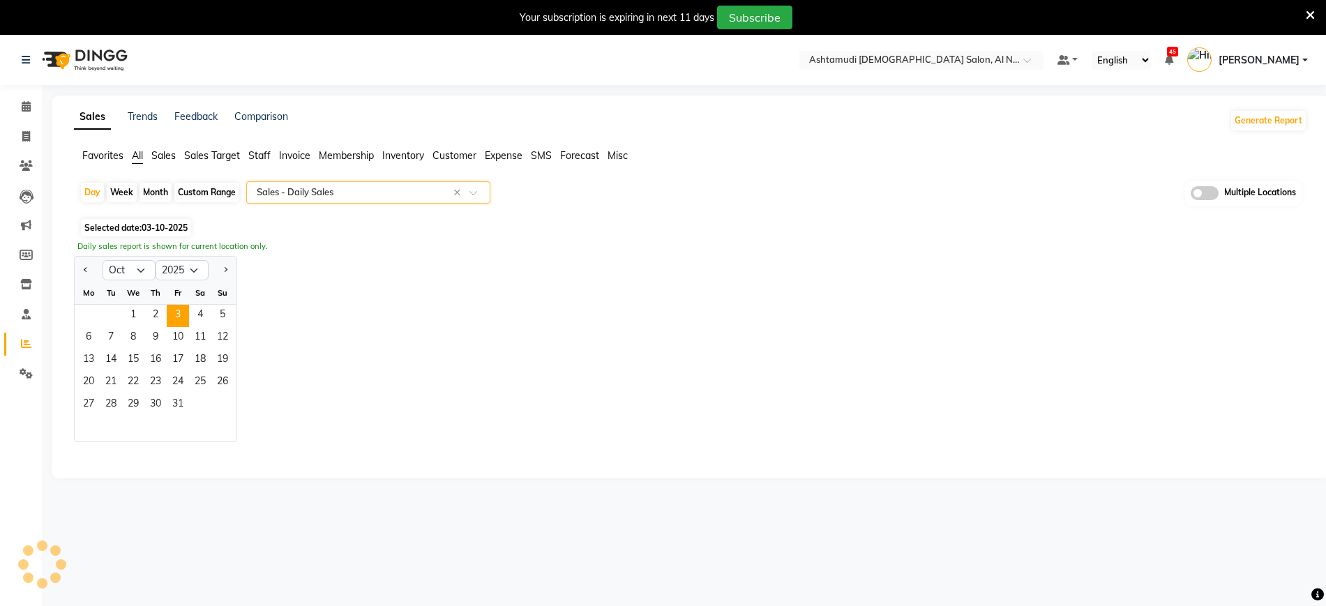
select select "full_report"
select select "csv"
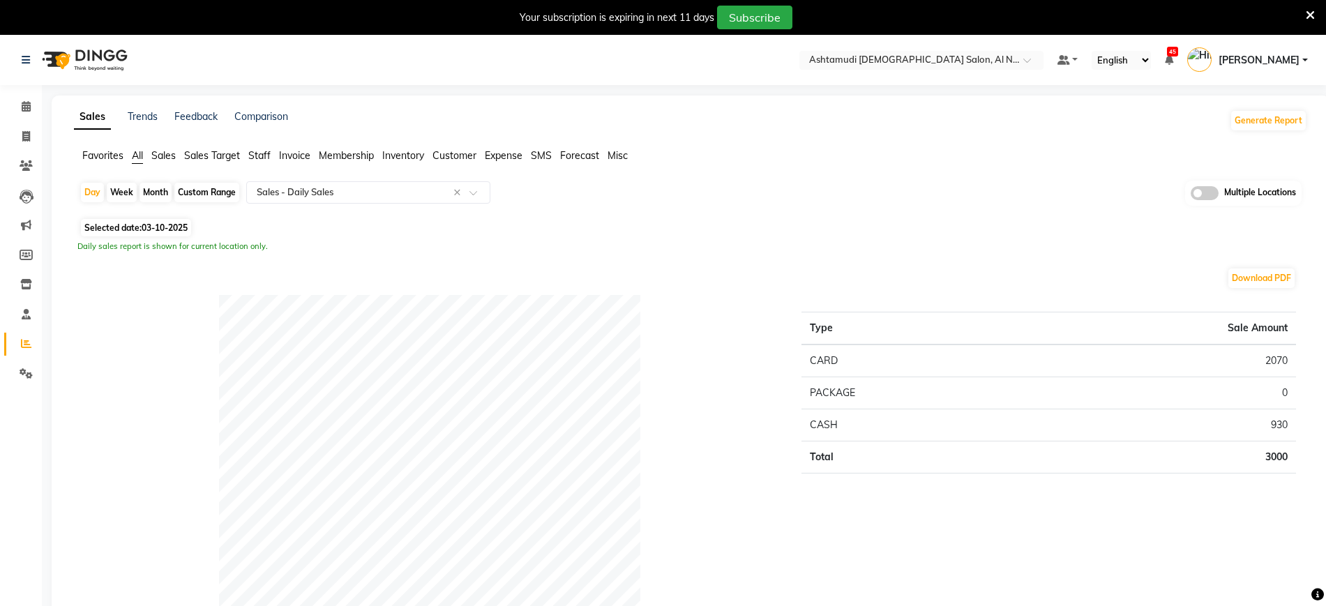
click at [859, 222] on div "Selected date: 03-10-2025" at bounding box center [694, 227] width 1228 height 15
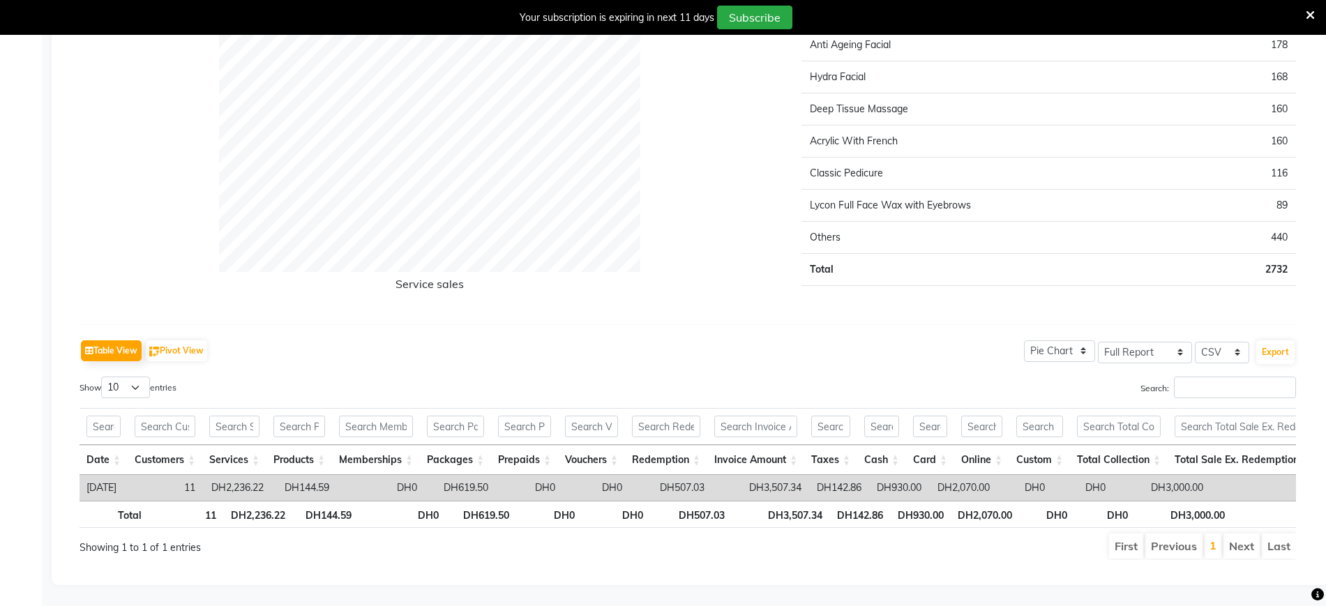
scroll to position [2413, 0]
click at [1279, 340] on button "Export" at bounding box center [1275, 352] width 38 height 24
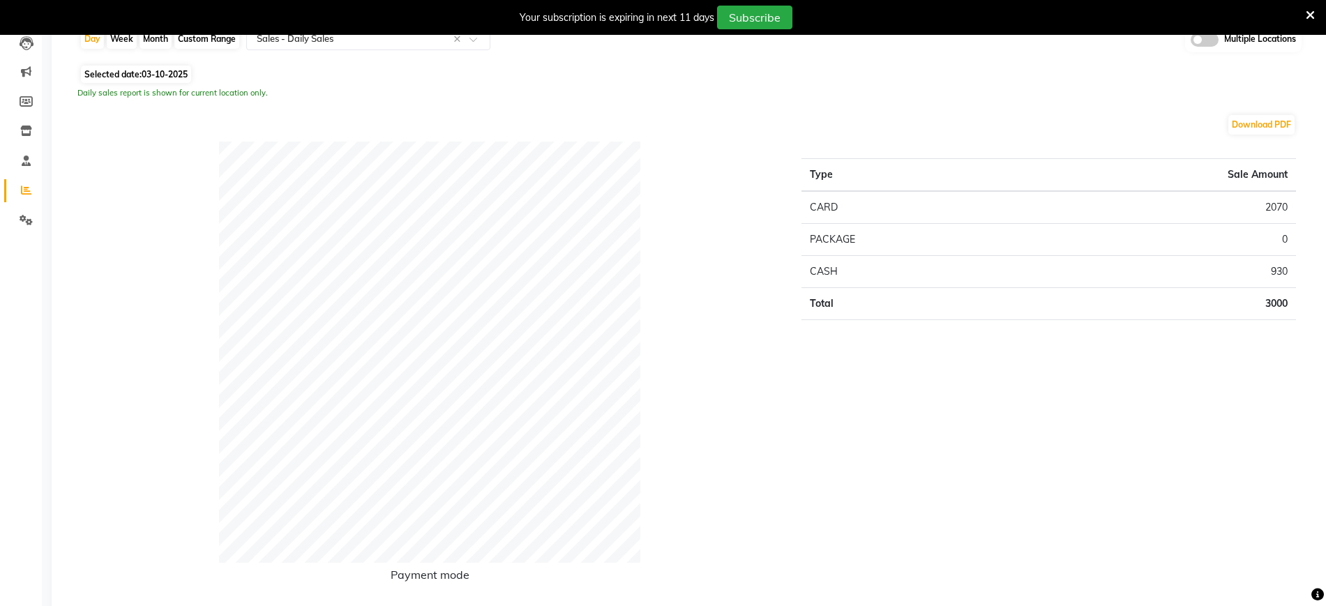
scroll to position [0, 0]
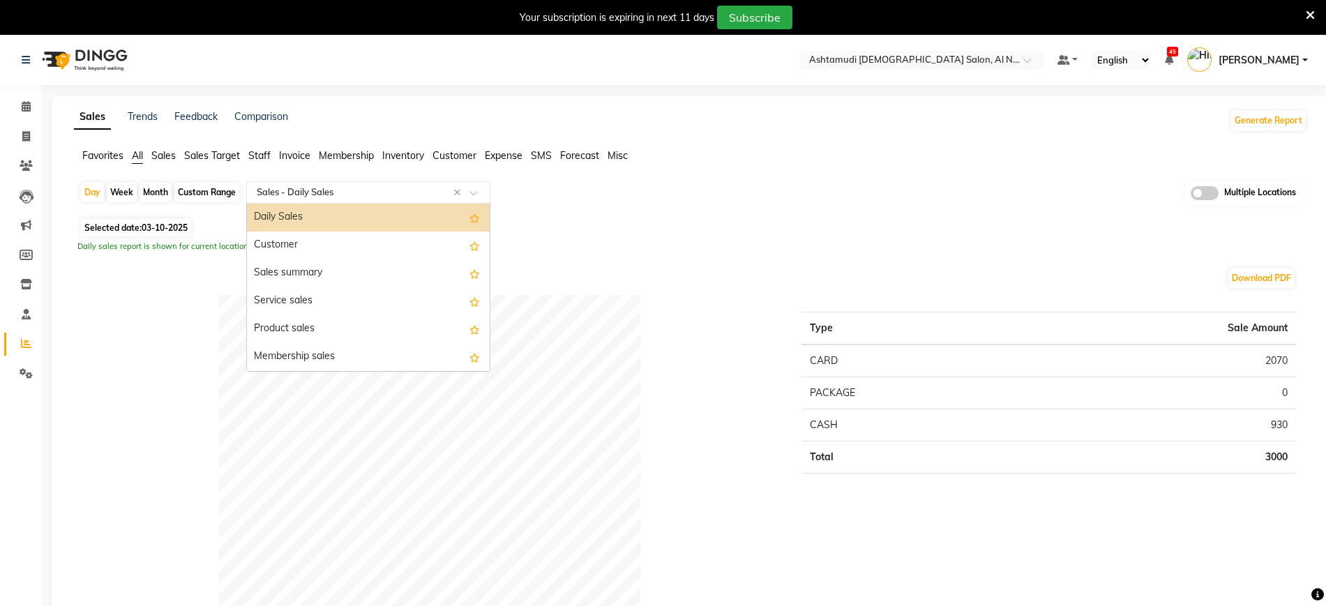
click at [387, 195] on input "text" at bounding box center [354, 193] width 201 height 14
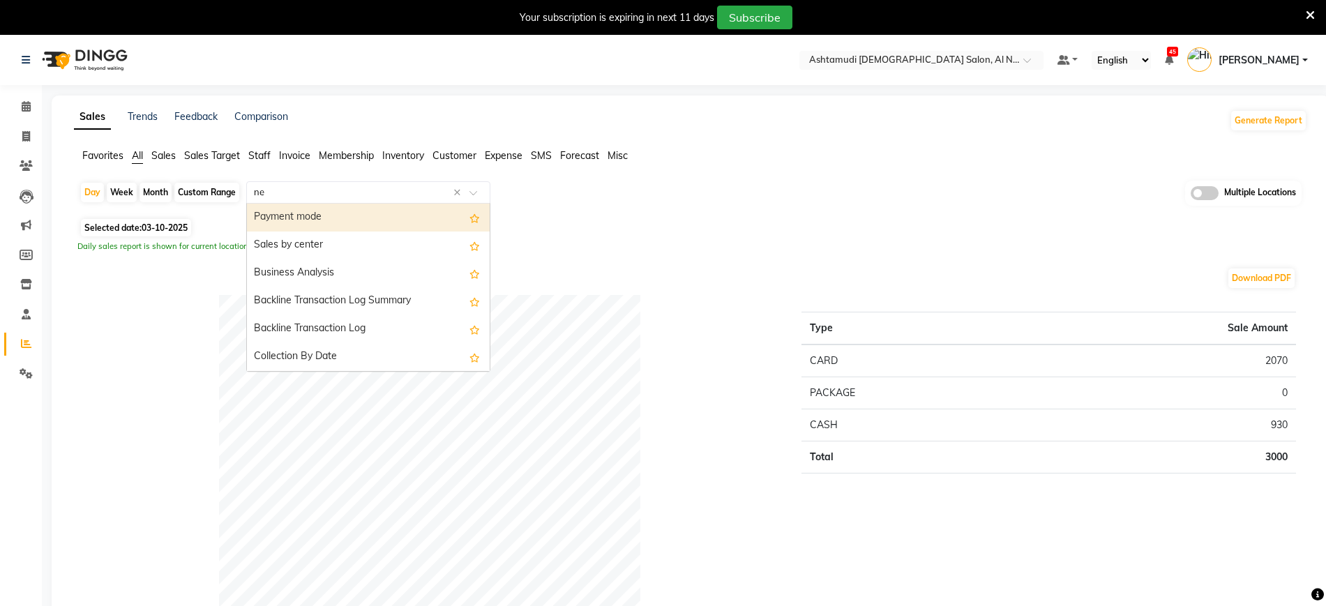
type input "new"
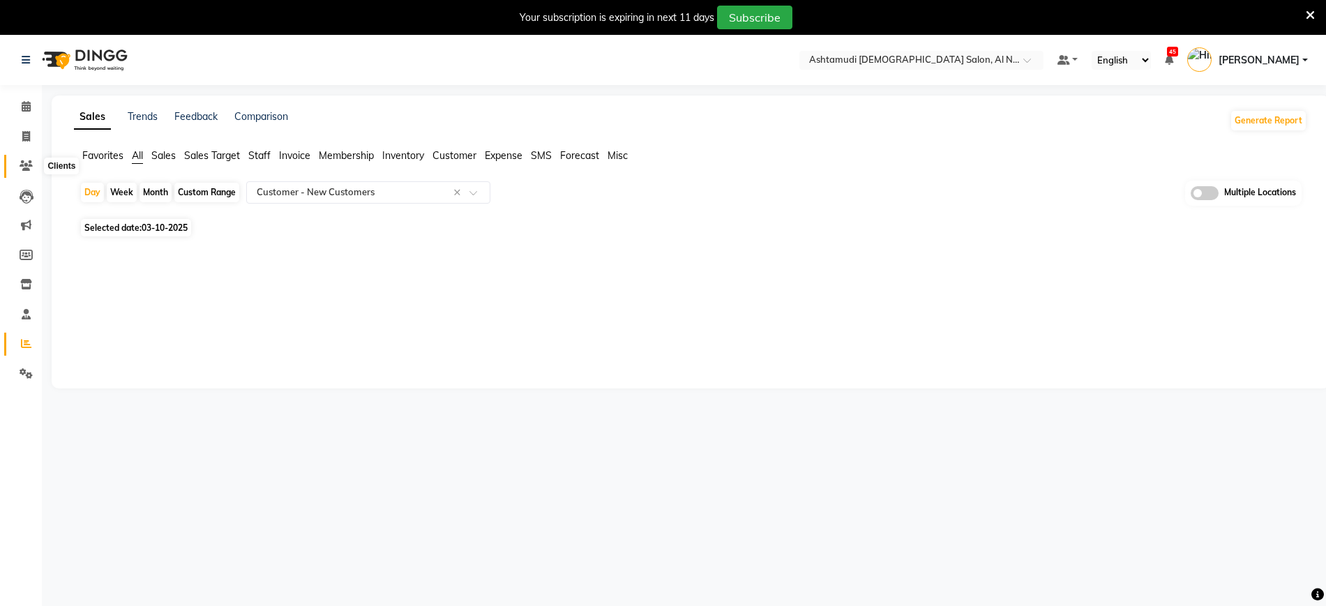
click at [26, 167] on icon at bounding box center [26, 165] width 13 height 10
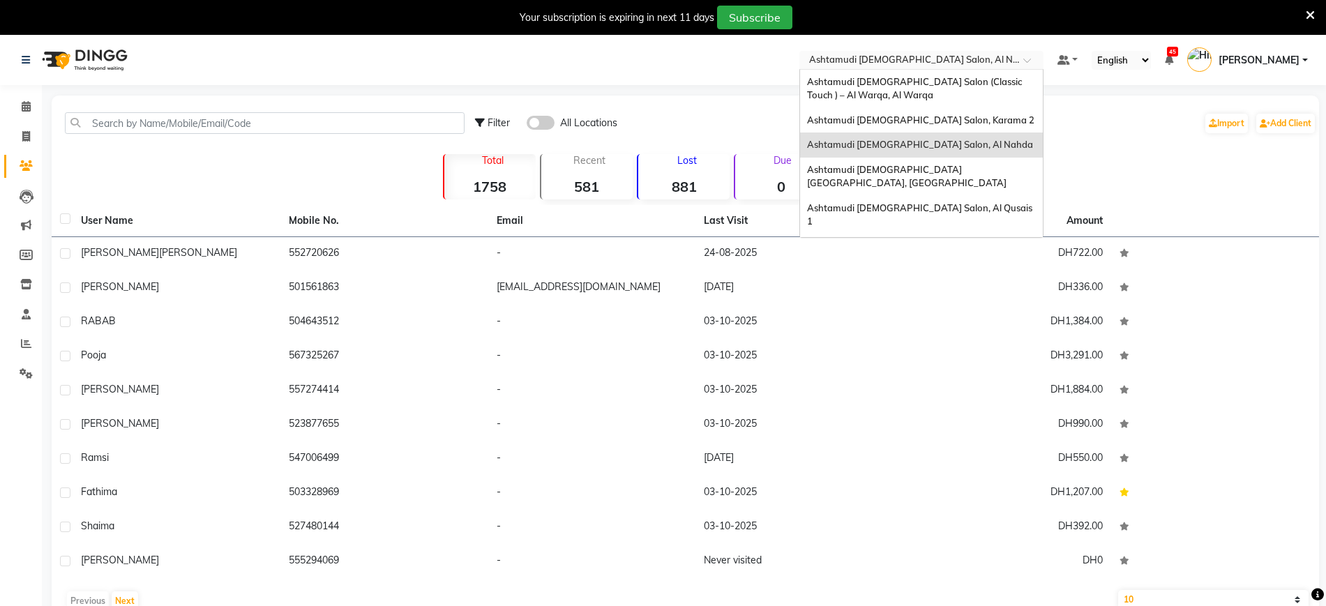
click at [918, 59] on input "text" at bounding box center [907, 61] width 202 height 14
click at [926, 167] on span "Ashtamudi [DEMOGRAPHIC_DATA] [GEOGRAPHIC_DATA], [GEOGRAPHIC_DATA]" at bounding box center [906, 176] width 199 height 25
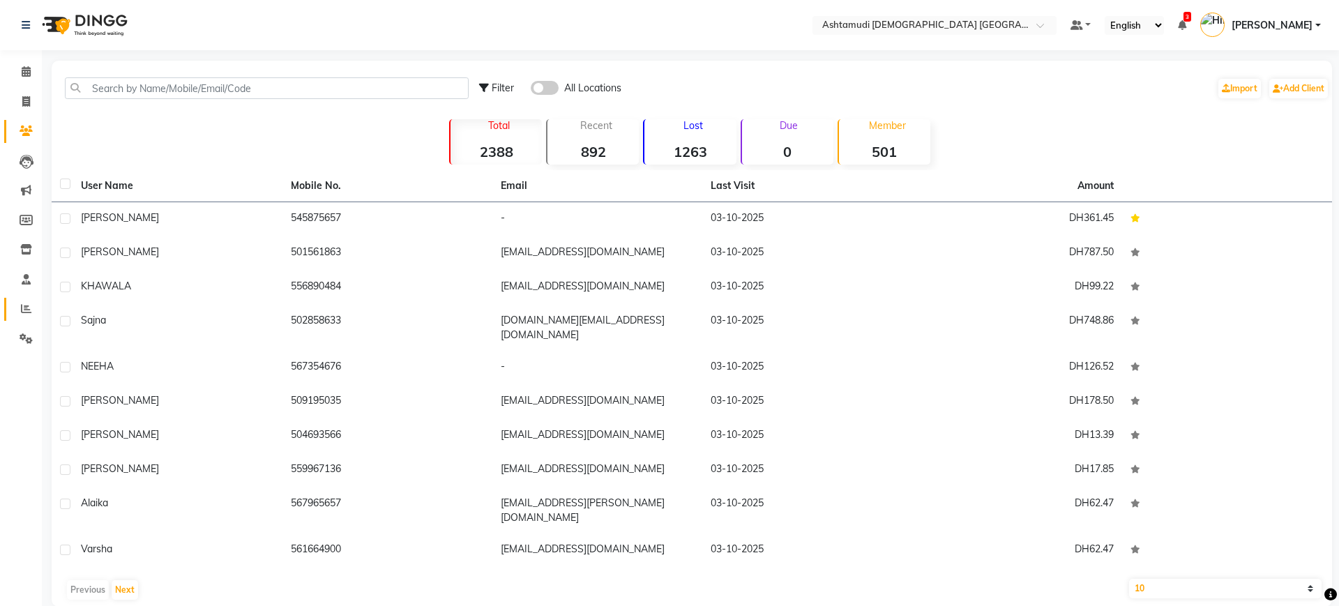
click at [29, 319] on link "Reports" at bounding box center [20, 309] width 33 height 23
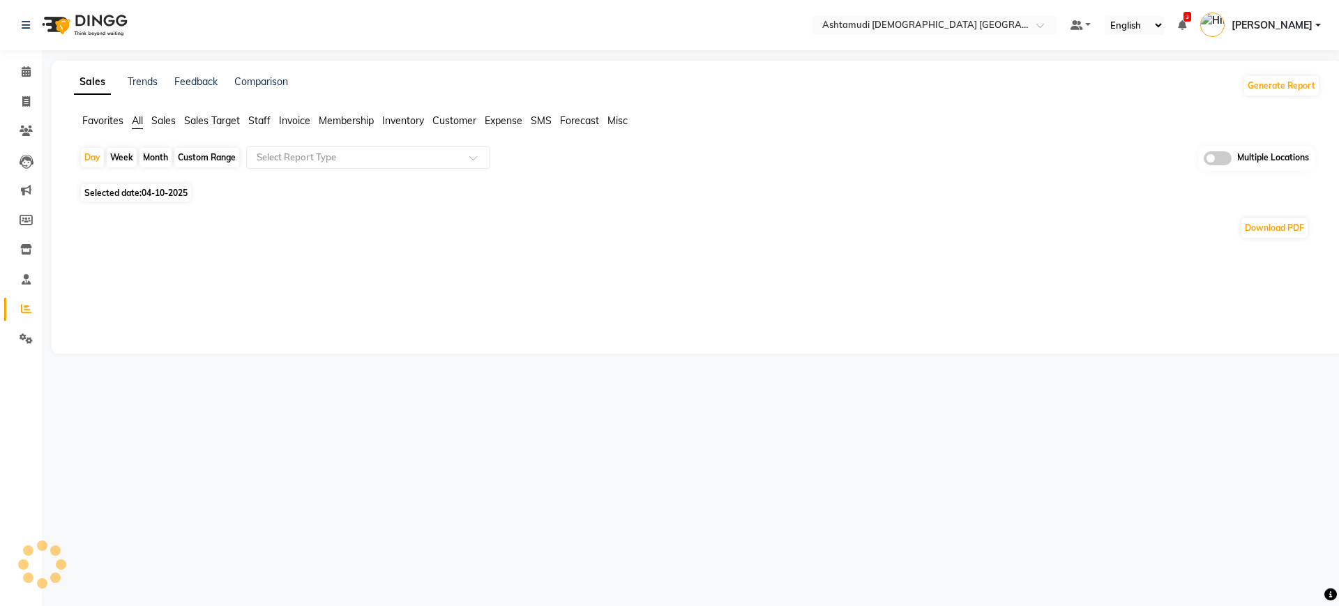
click at [177, 193] on span "04-10-2025" at bounding box center [165, 193] width 46 height 10
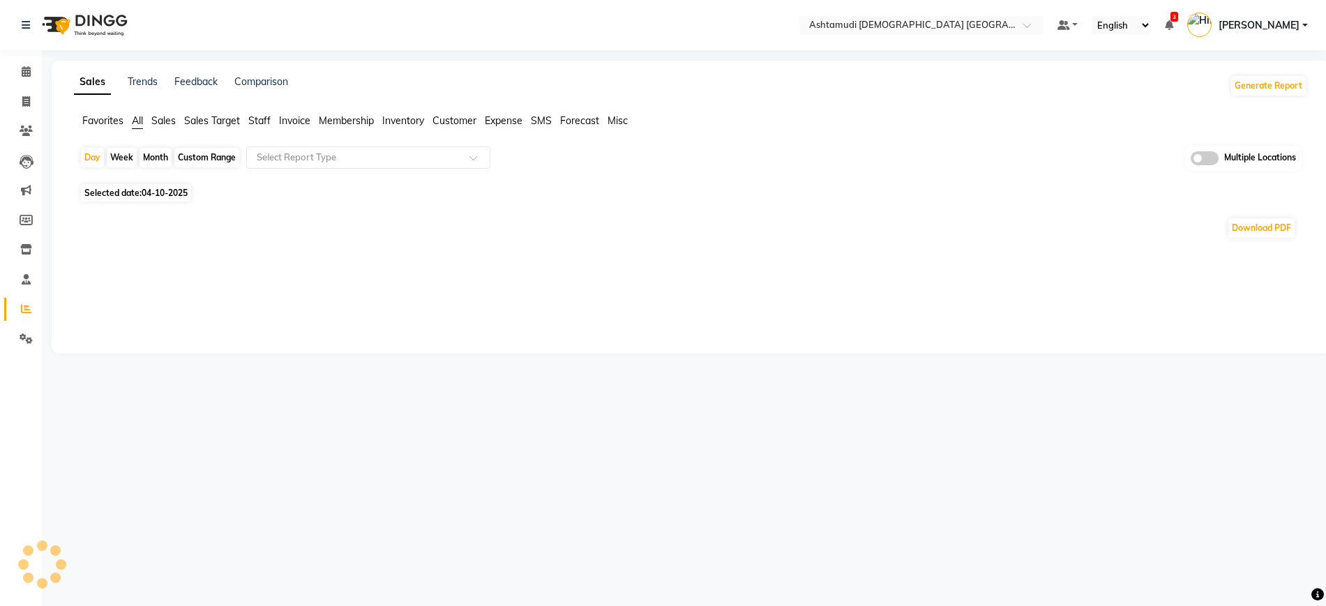
select select "10"
select select "2025"
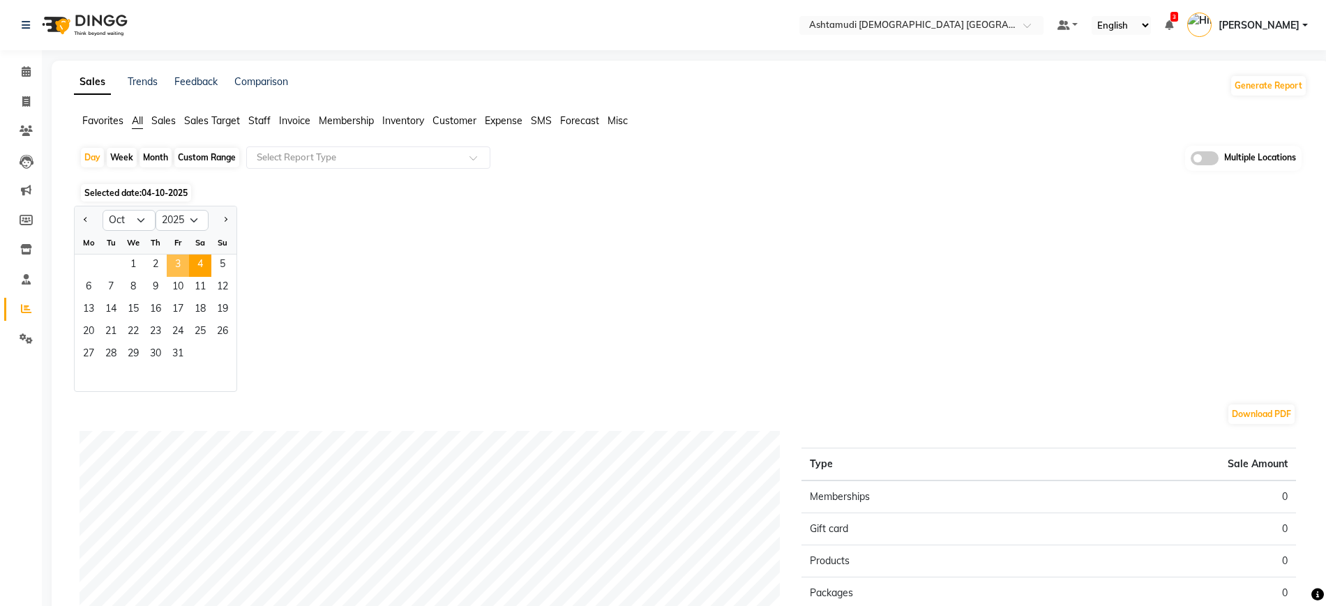
click at [173, 259] on span "3" at bounding box center [178, 266] width 22 height 22
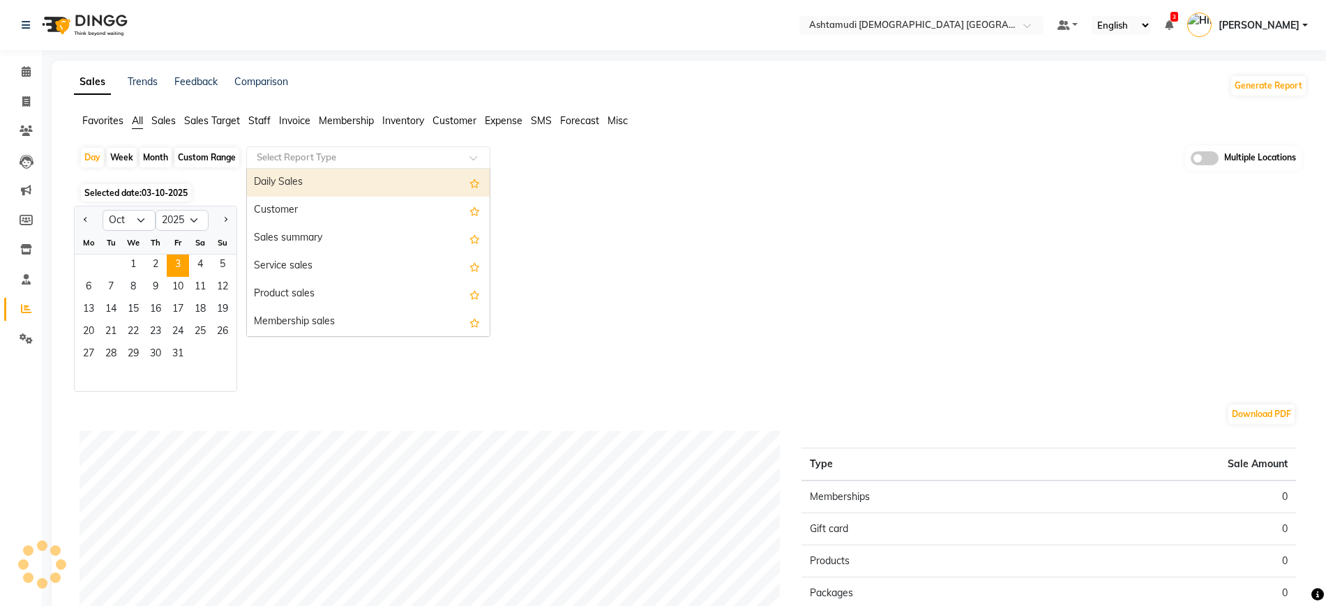
click at [309, 162] on input "text" at bounding box center [354, 158] width 201 height 14
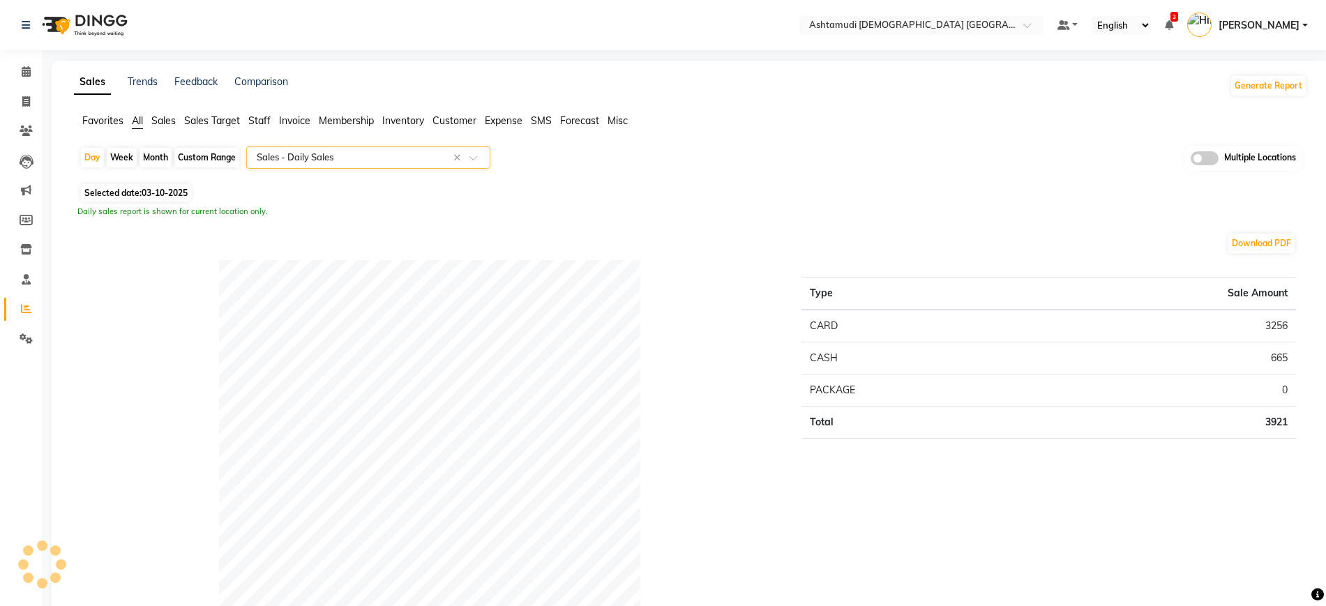
select select "full_report"
select select "csv"
click at [969, 232] on div "Download PDF" at bounding box center [688, 243] width 1216 height 22
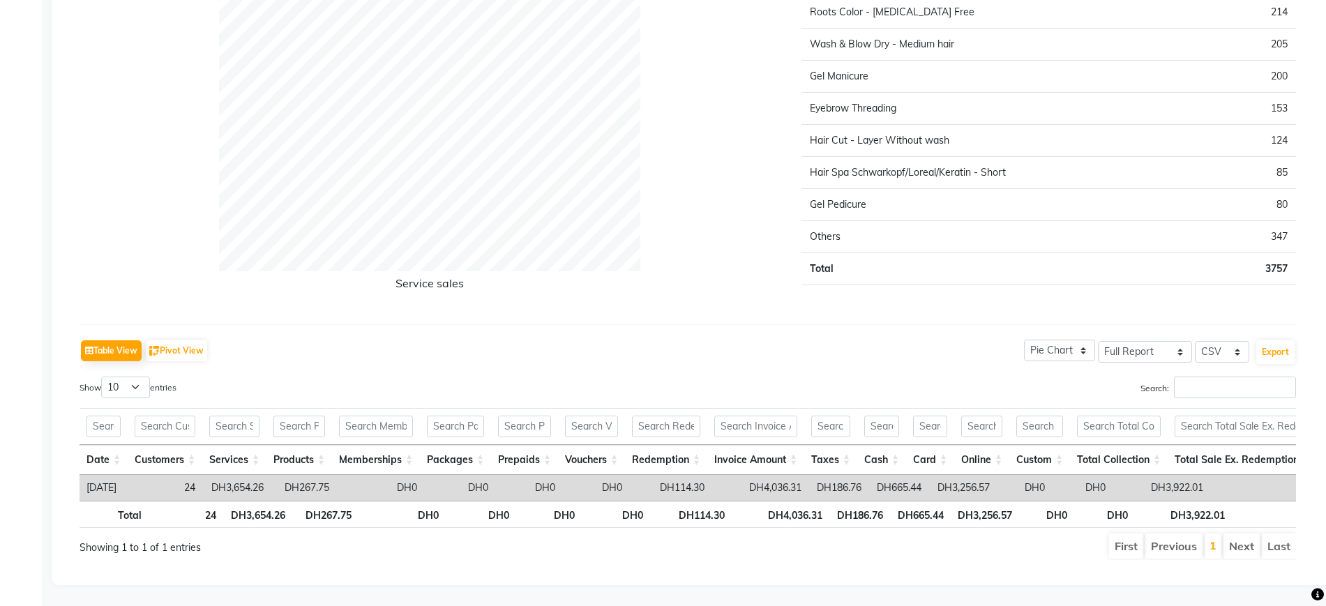
scroll to position [2864, 0]
click at [1270, 340] on button "Export" at bounding box center [1275, 352] width 38 height 24
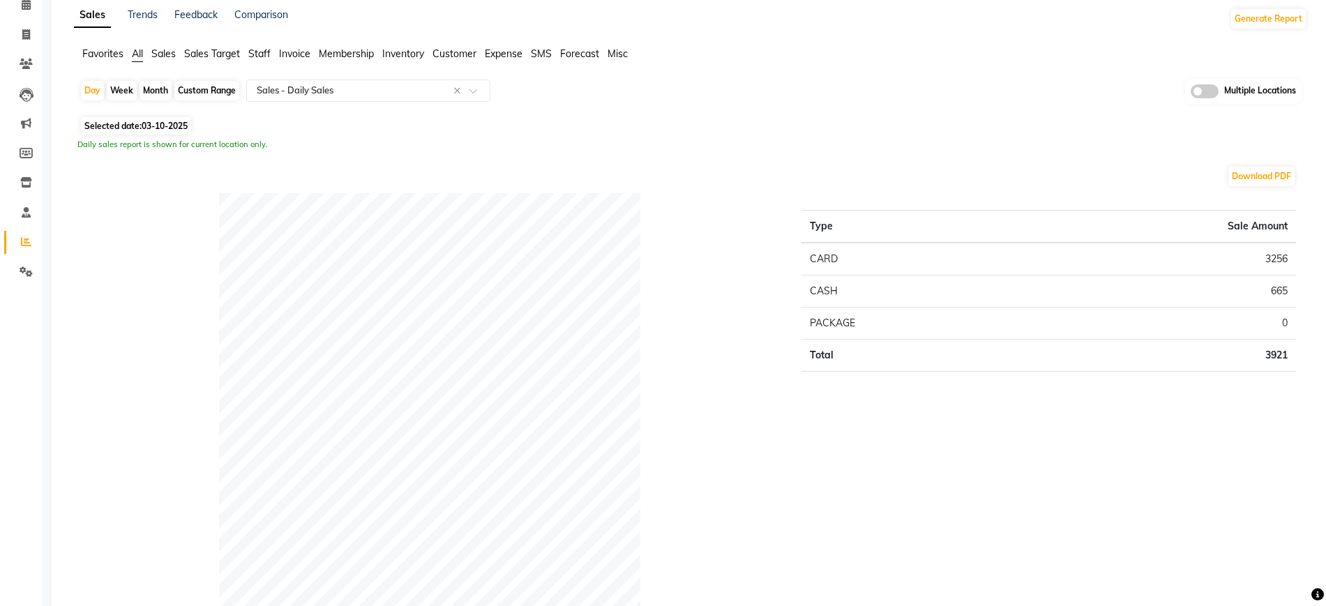
scroll to position [0, 0]
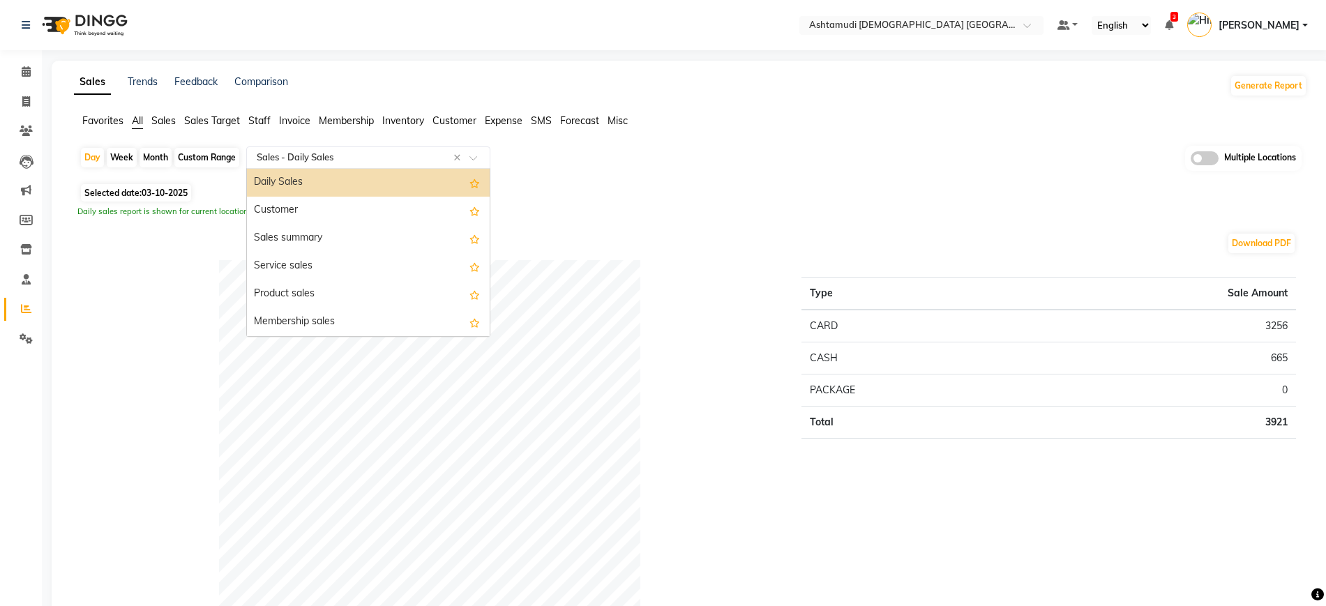
click at [324, 154] on input "text" at bounding box center [354, 158] width 201 height 14
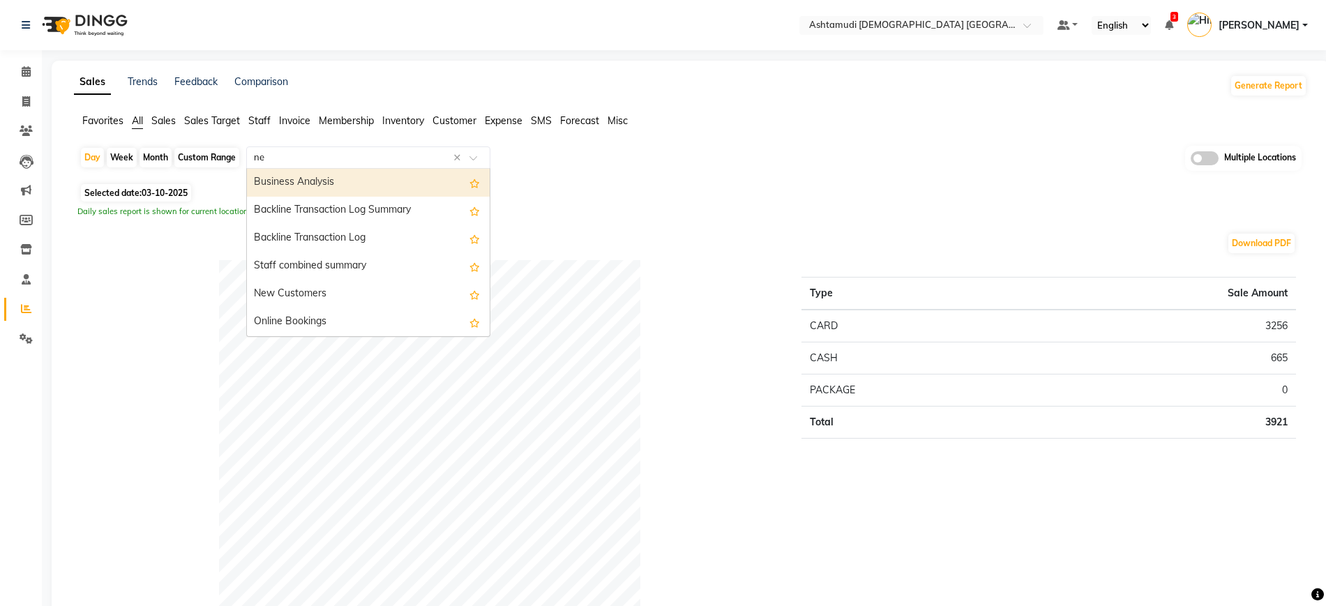
type input "new"
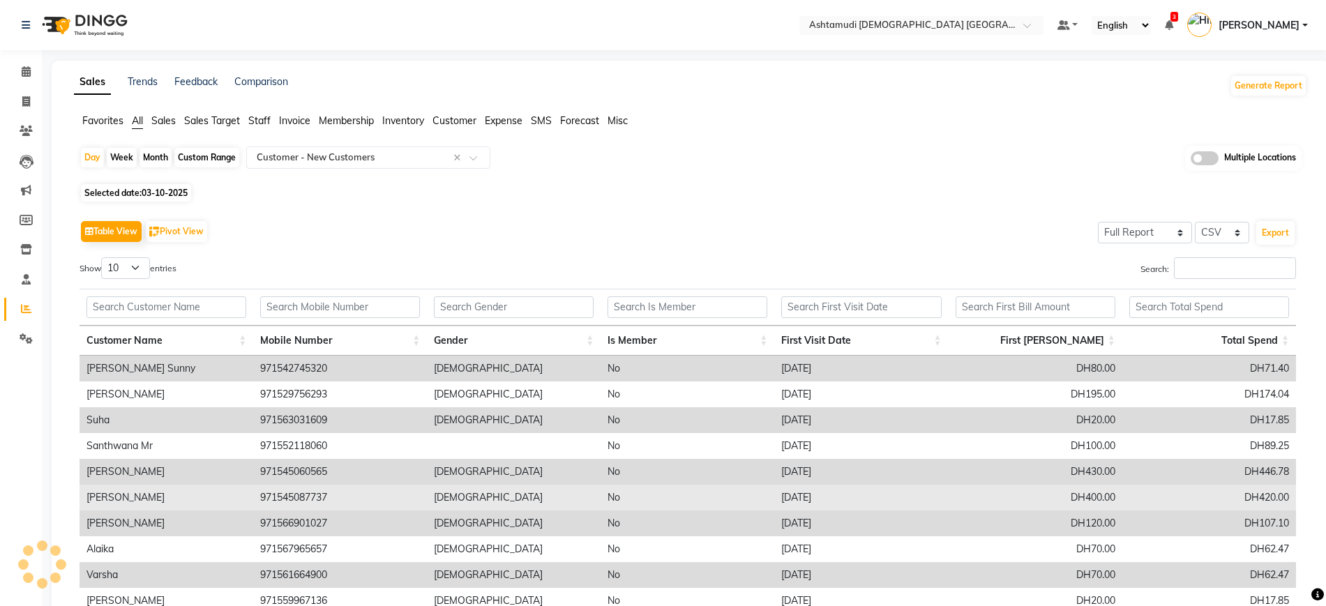
click at [372, 487] on td "971545087737" at bounding box center [340, 498] width 174 height 26
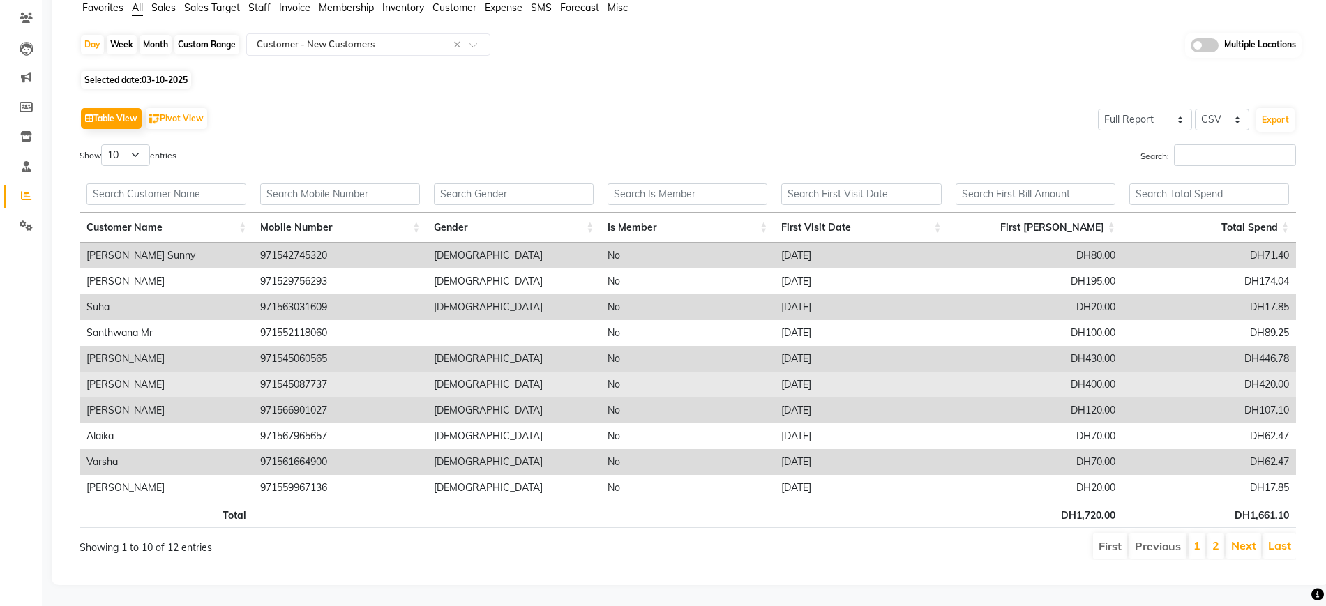
scroll to position [126, 0]
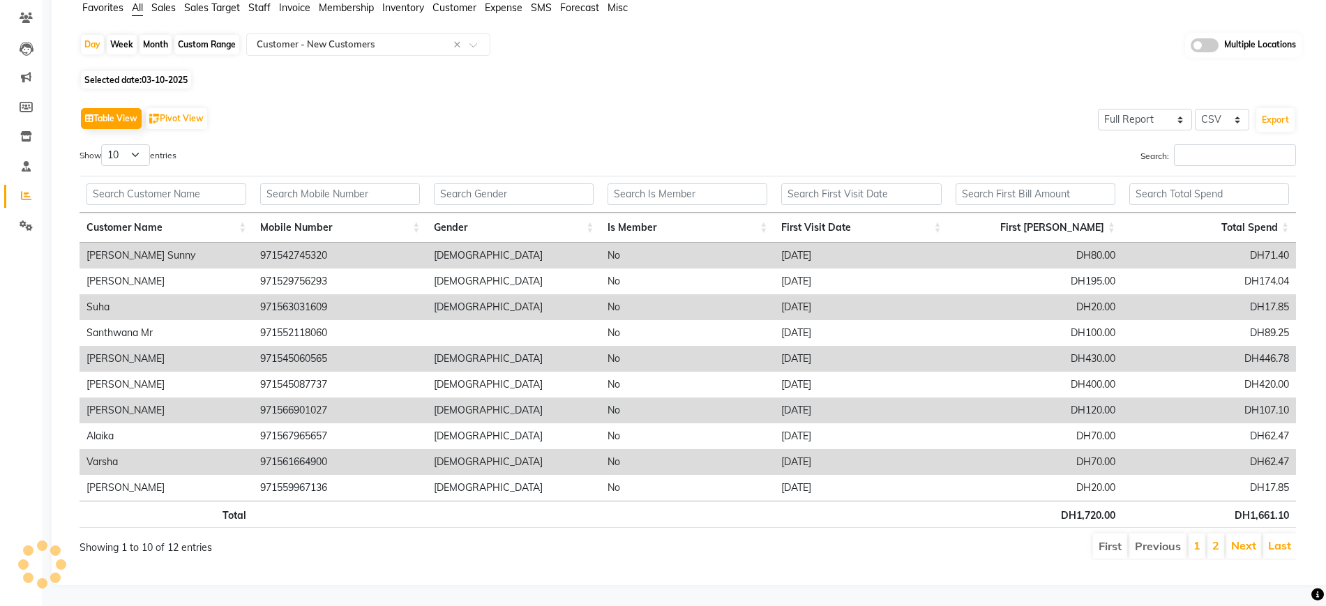
click at [843, 73] on div "Day Week Month Custom Range Select Report Type × Customer - New Customers × Mul…" at bounding box center [690, 302] width 1233 height 538
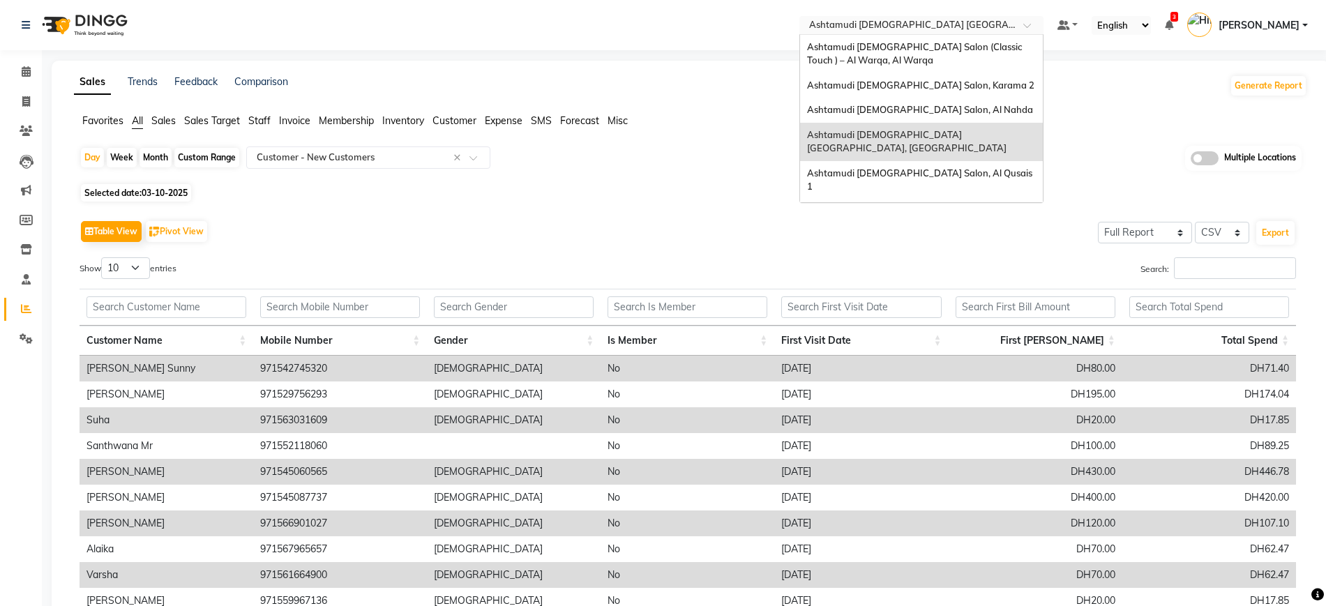
click at [901, 24] on input "text" at bounding box center [907, 27] width 202 height 14
click at [931, 93] on div "Ashtamudi Ladies Salon, Karama 2" at bounding box center [921, 85] width 243 height 25
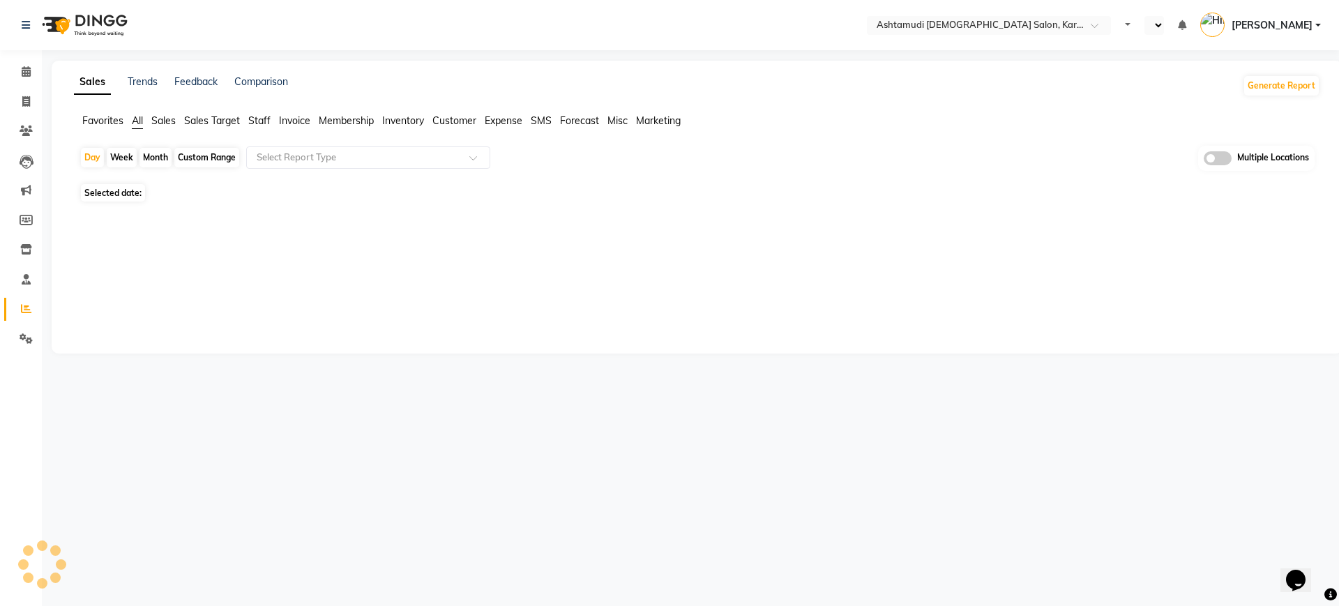
select select "en"
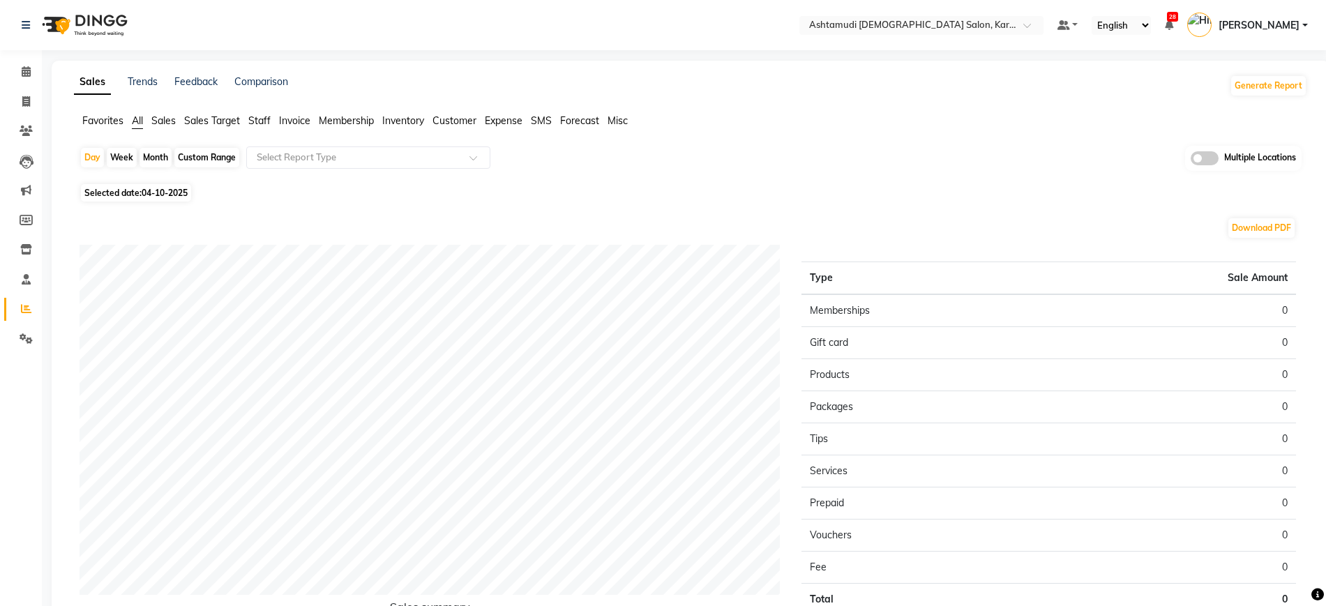
click at [172, 192] on span "04-10-2025" at bounding box center [165, 193] width 46 height 10
select select "10"
select select "2025"
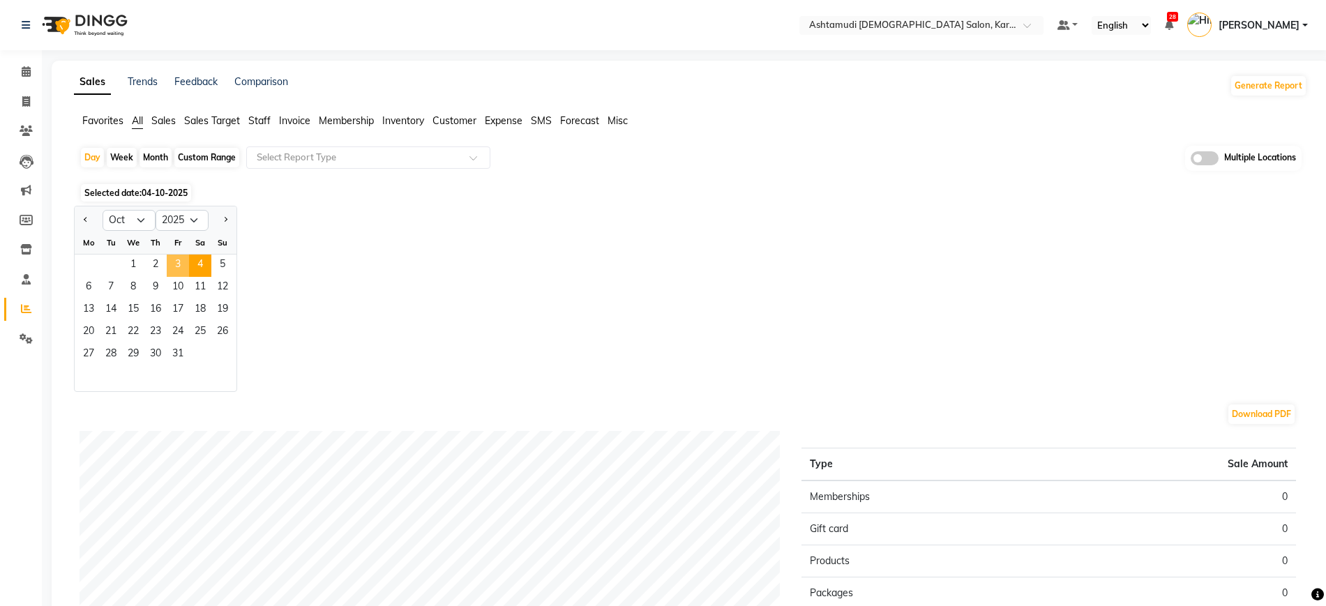
click at [180, 269] on span "3" at bounding box center [178, 266] width 22 height 22
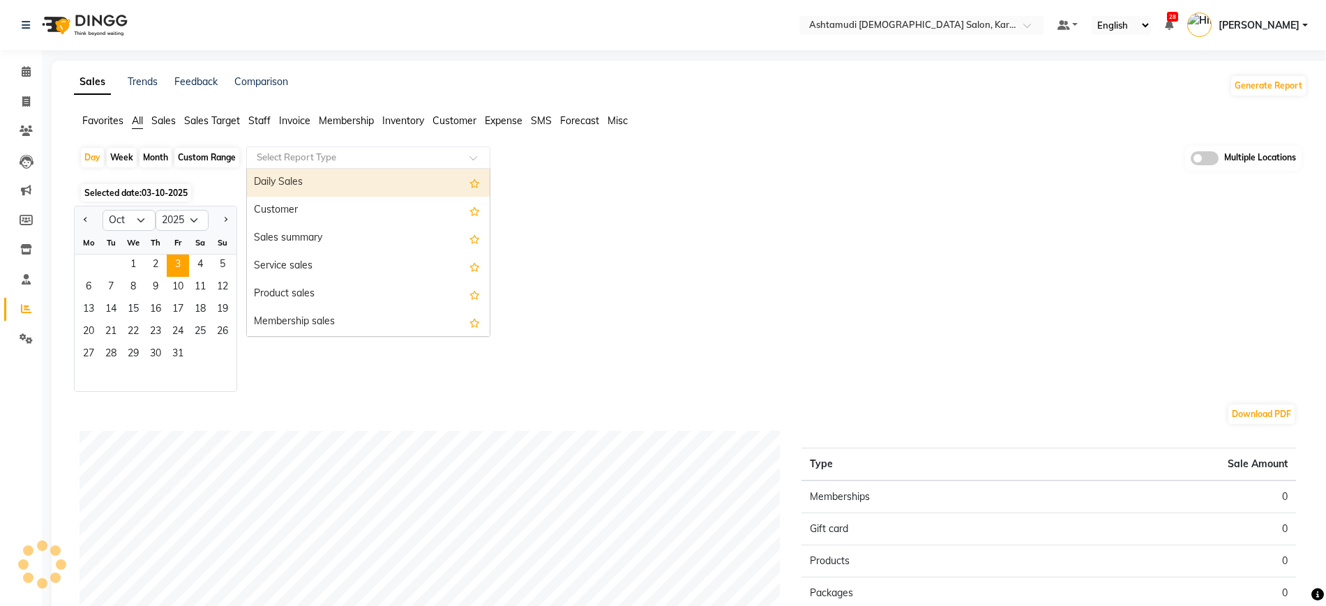
click at [354, 156] on input "text" at bounding box center [354, 158] width 201 height 14
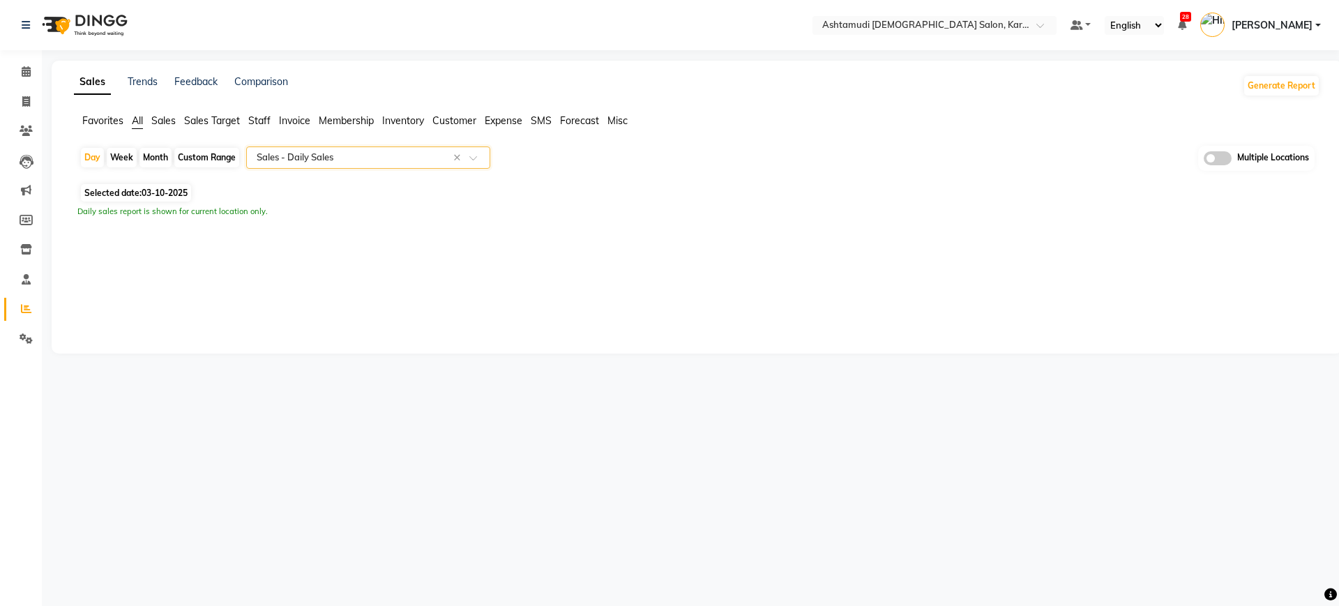
select select "full_report"
select select "csv"
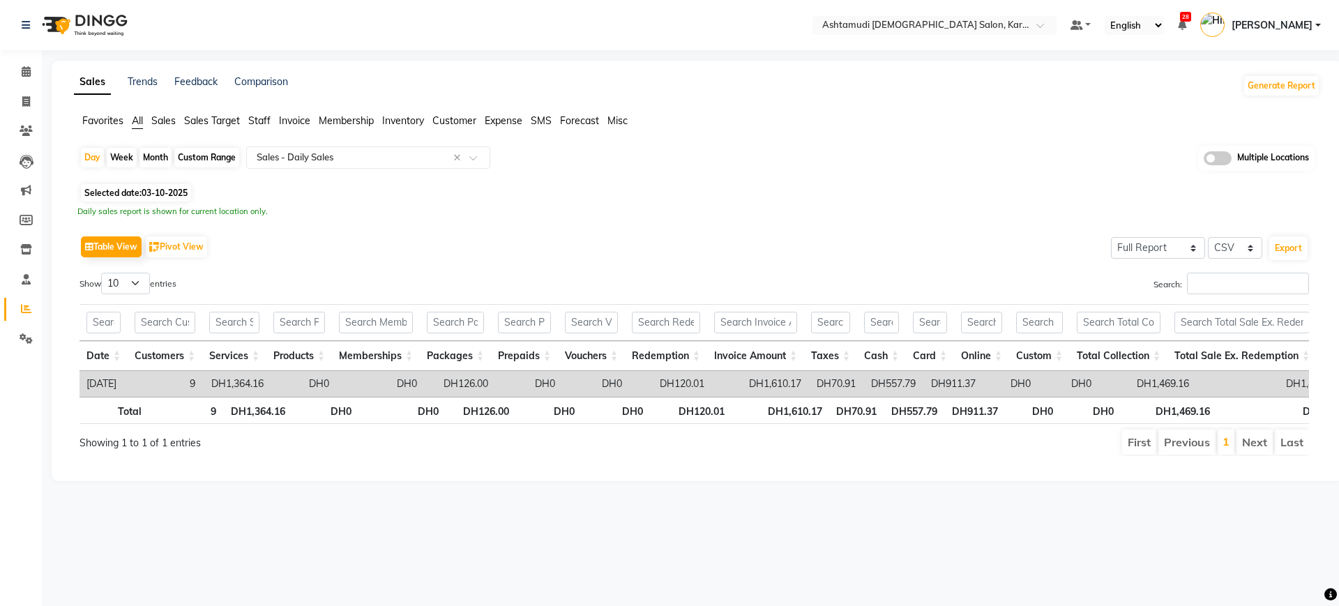
click at [681, 193] on div "Selected date: 03-10-2025" at bounding box center [700, 193] width 1241 height 15
click at [1301, 241] on button "Export" at bounding box center [1289, 248] width 38 height 24
click at [347, 165] on div "Select Report Type × Sales - Daily Sales ×" at bounding box center [368, 157] width 244 height 22
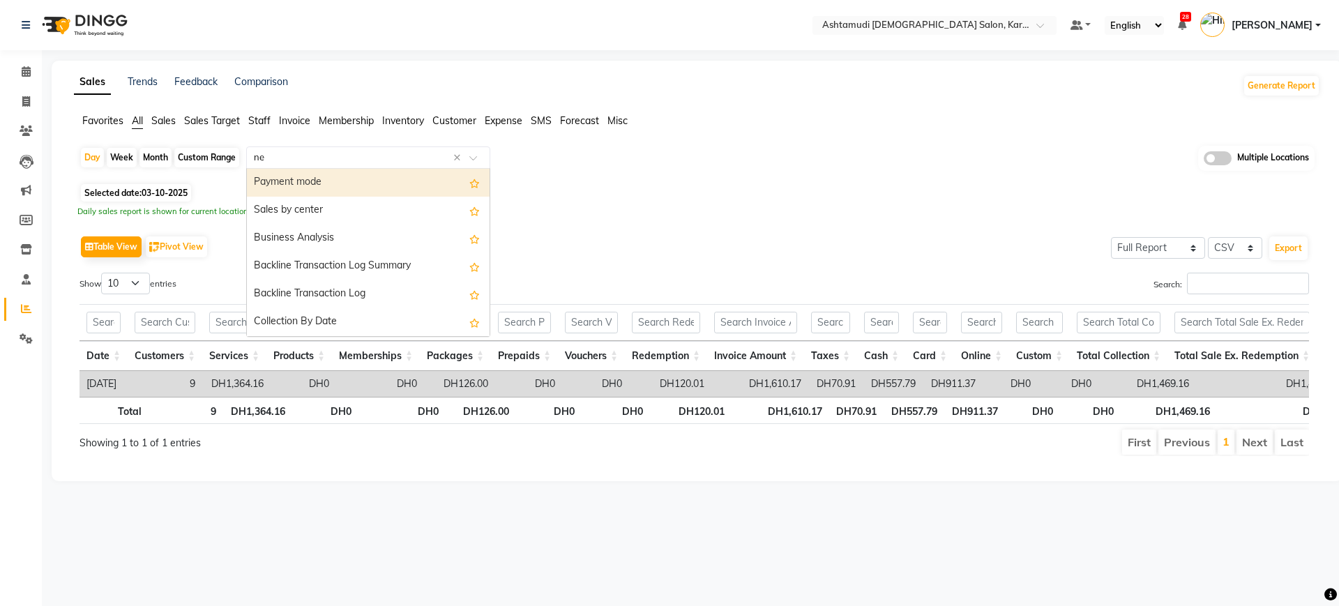
type input "new"
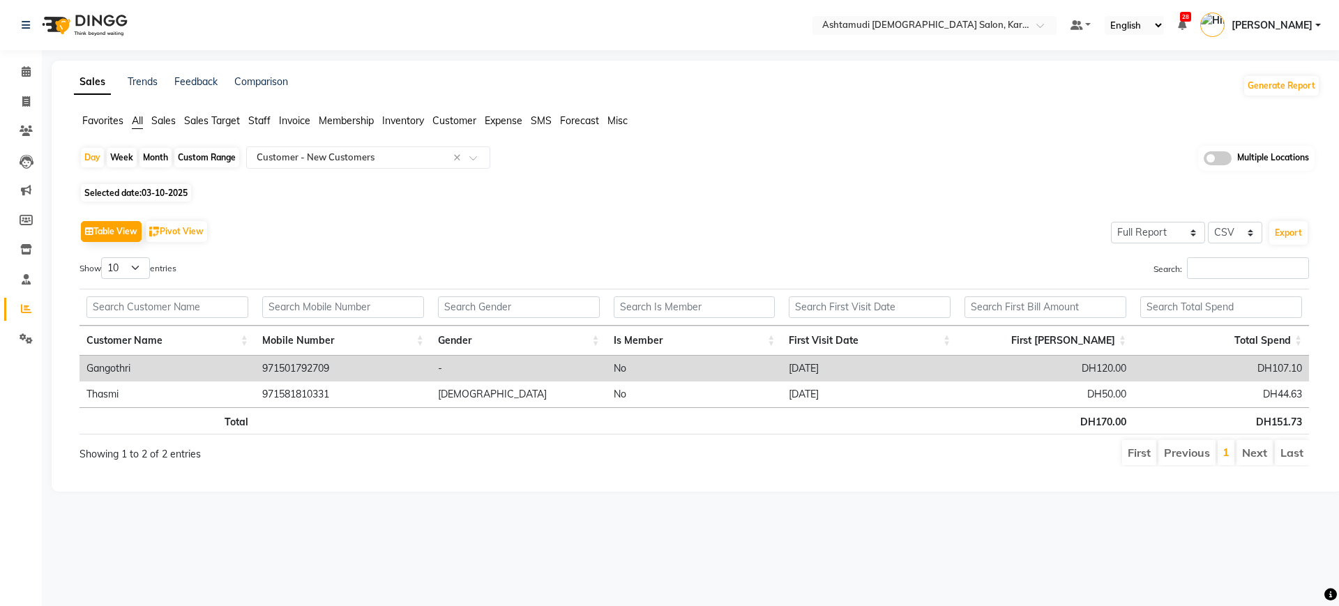
click at [691, 183] on div "Day Week Month Custom Range Select Report Type × Customer - New Customers × Mul…" at bounding box center [697, 312] width 1246 height 332
click at [29, 133] on icon at bounding box center [26, 131] width 13 height 10
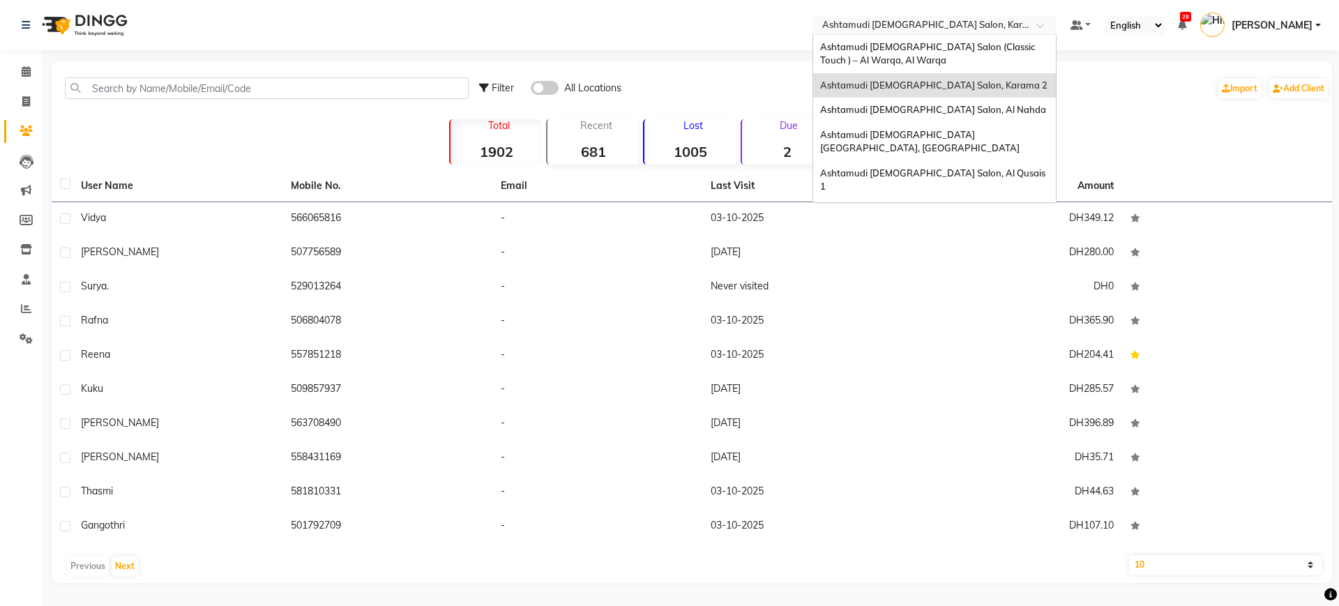
click at [942, 20] on input "text" at bounding box center [921, 27] width 202 height 14
click at [939, 47] on span "Ashtamudi [DEMOGRAPHIC_DATA] Salon (Classic Touch ) – Al Warqa, Al Warqa" at bounding box center [928, 53] width 217 height 25
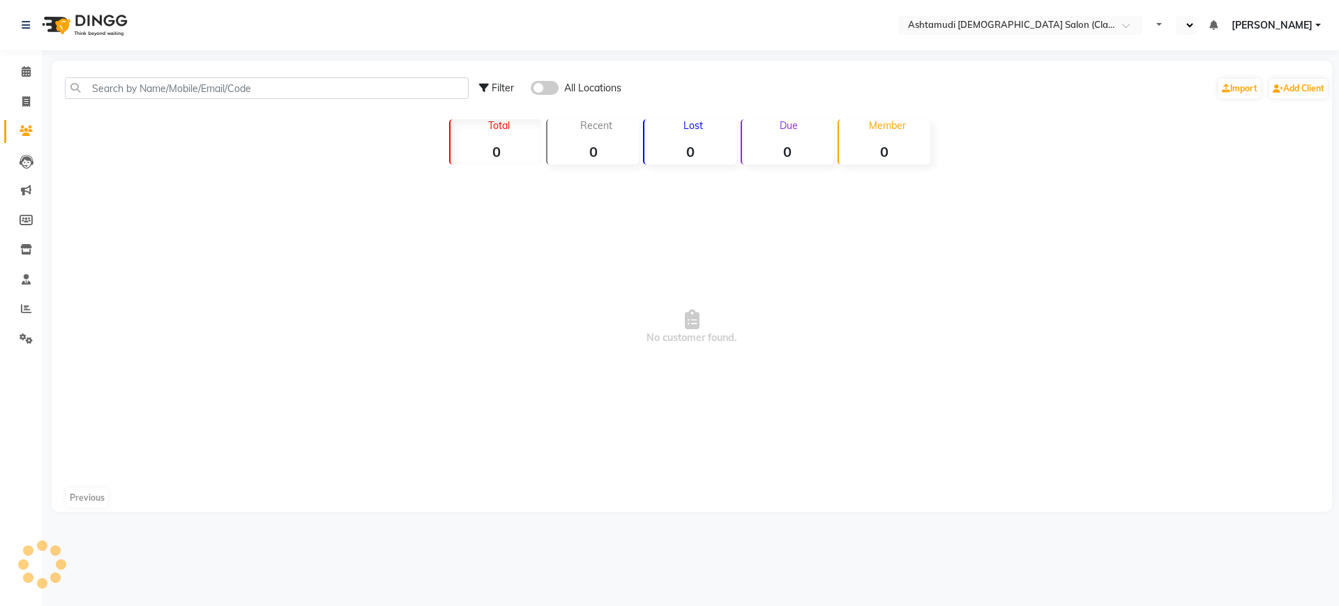
select select "en"
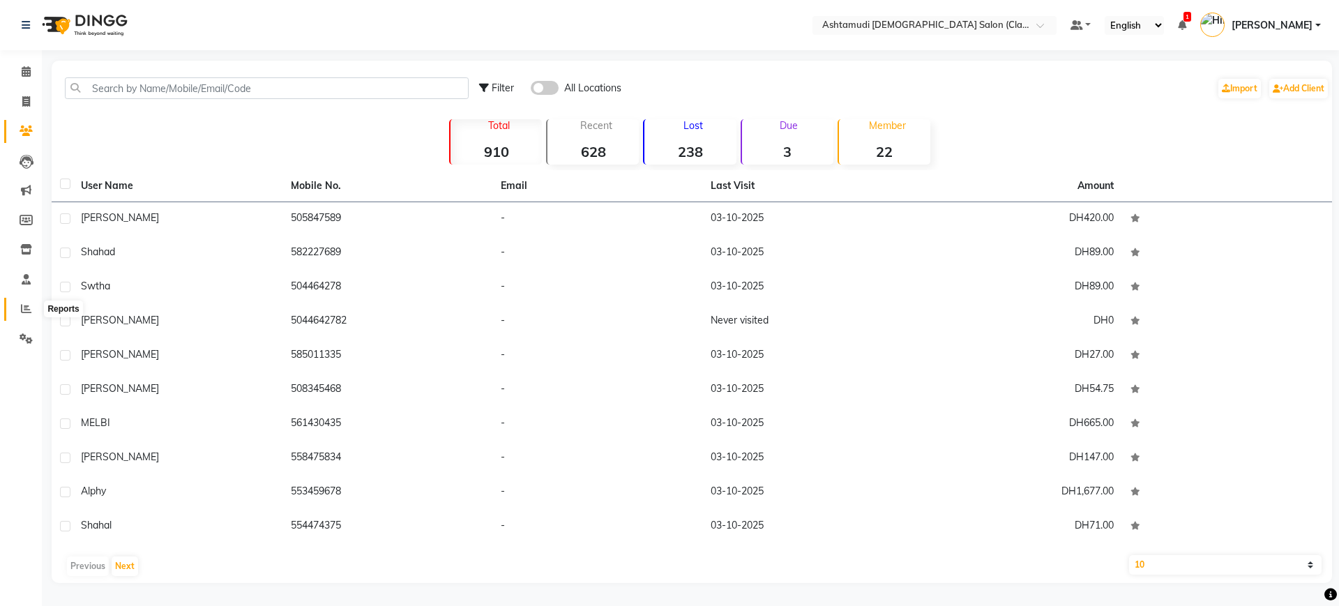
click at [18, 312] on span at bounding box center [26, 309] width 24 height 16
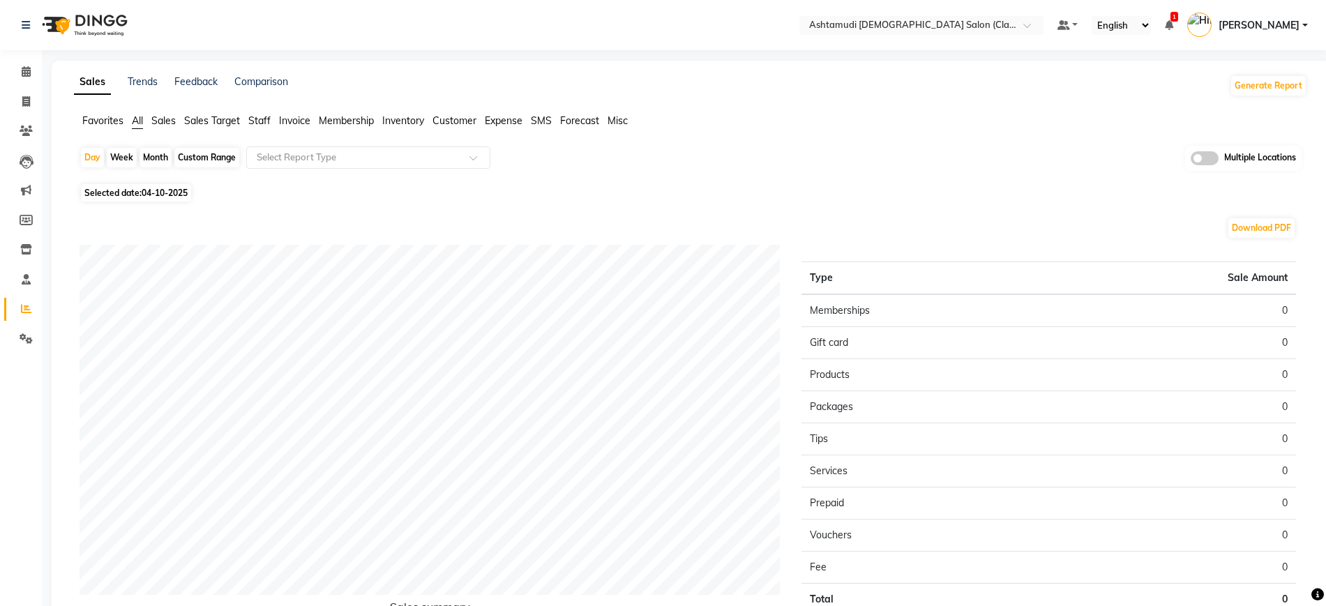
click at [178, 192] on span "04-10-2025" at bounding box center [165, 193] width 46 height 10
select select "10"
select select "2025"
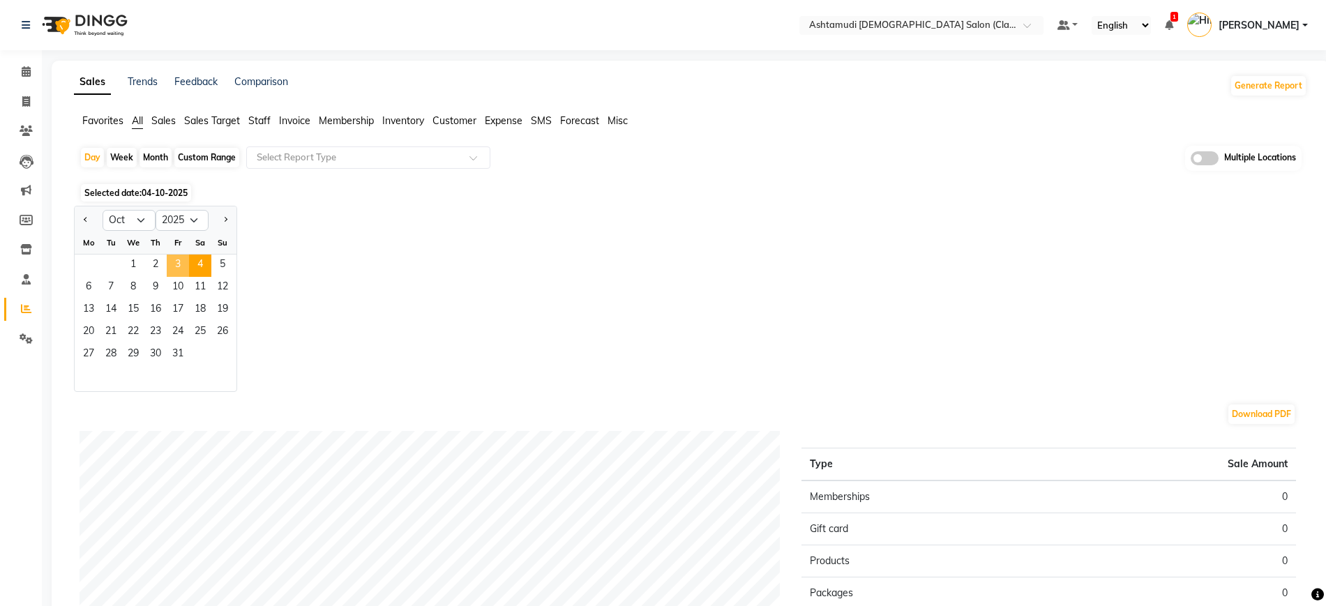
click at [174, 266] on span "3" at bounding box center [178, 266] width 22 height 22
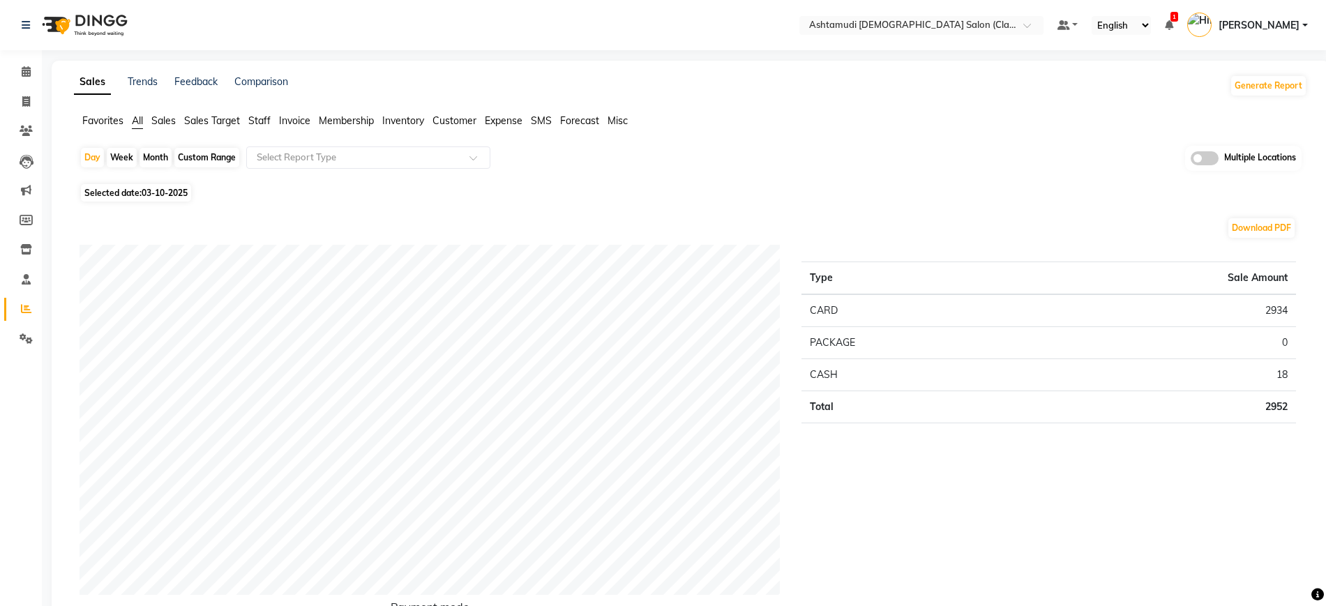
click at [331, 168] on div "Day Week Month Custom Range Select Report Type Multiple Locations" at bounding box center [691, 163] width 1222 height 34
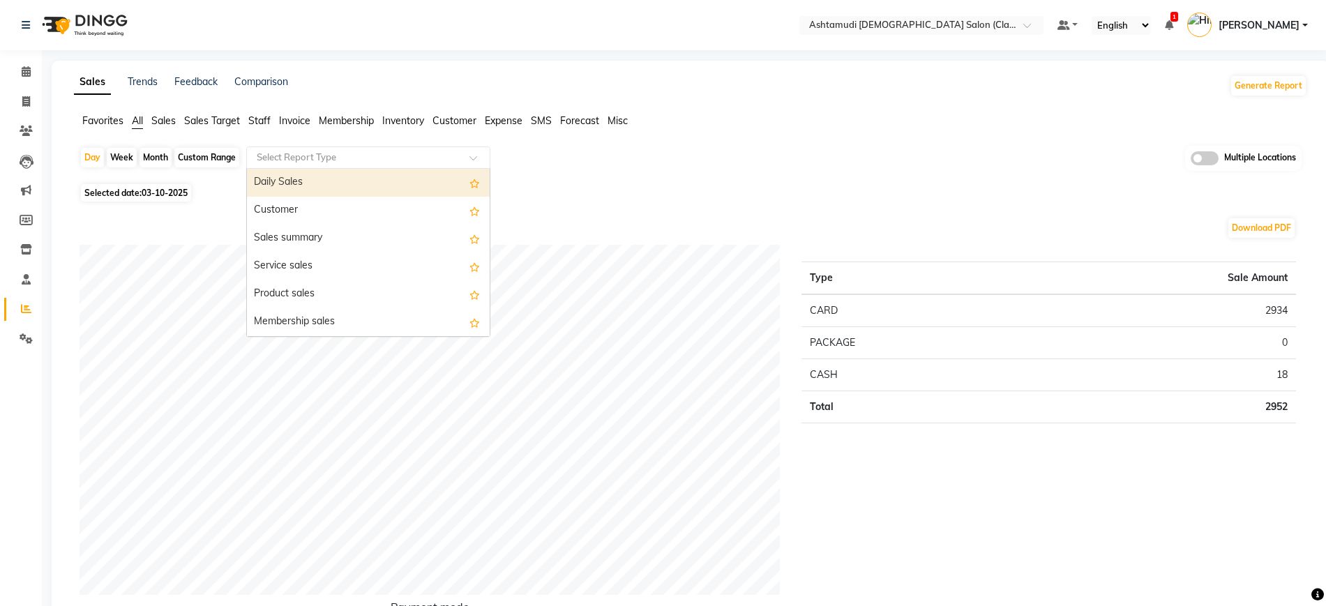
click at [353, 159] on input "text" at bounding box center [354, 158] width 201 height 14
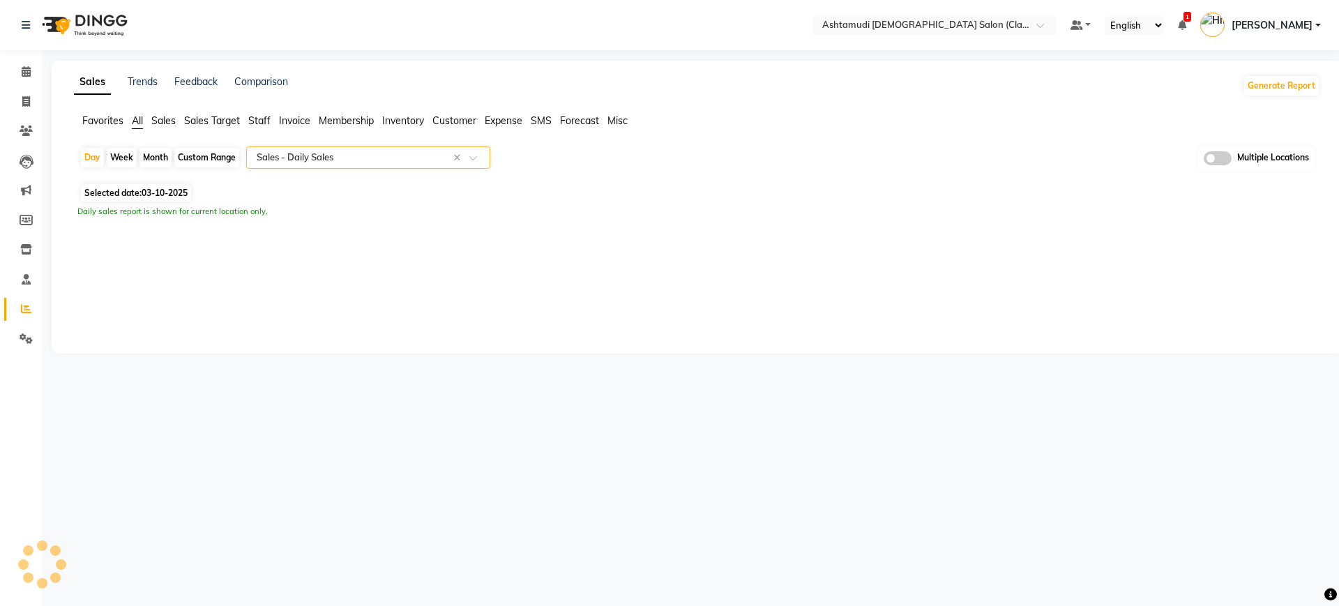
select select "full_report"
select select "csv"
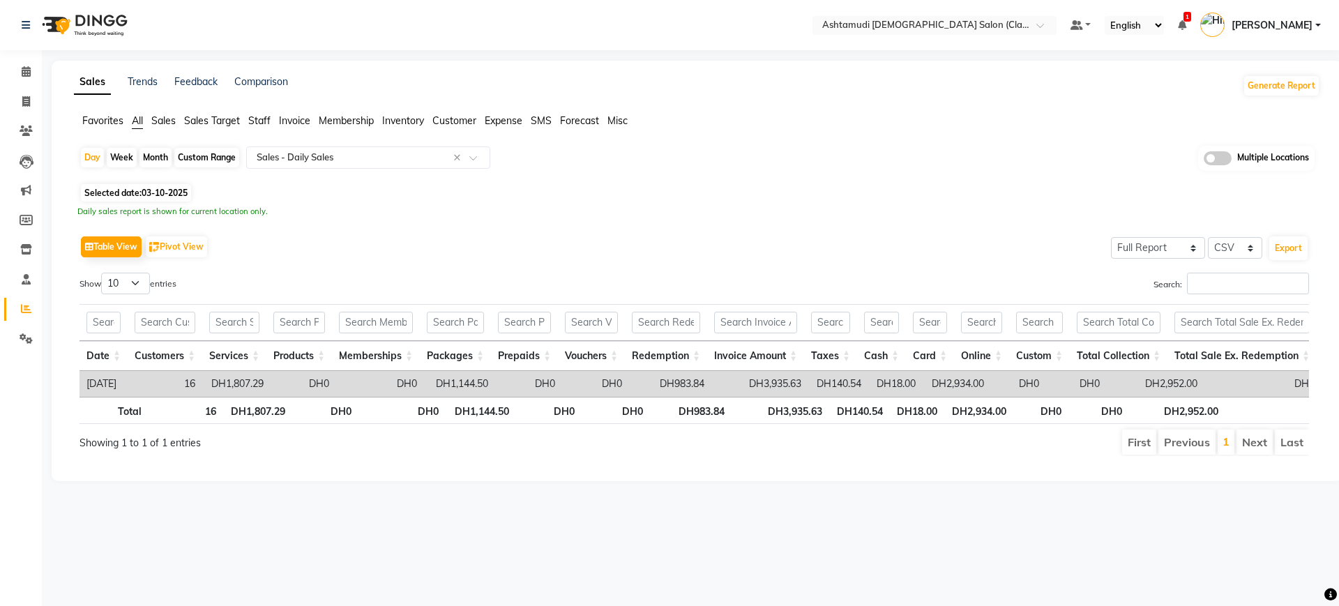
click at [730, 189] on div "Selected date: 03-10-2025" at bounding box center [700, 193] width 1241 height 15
click at [1279, 246] on button "Export" at bounding box center [1289, 248] width 38 height 24
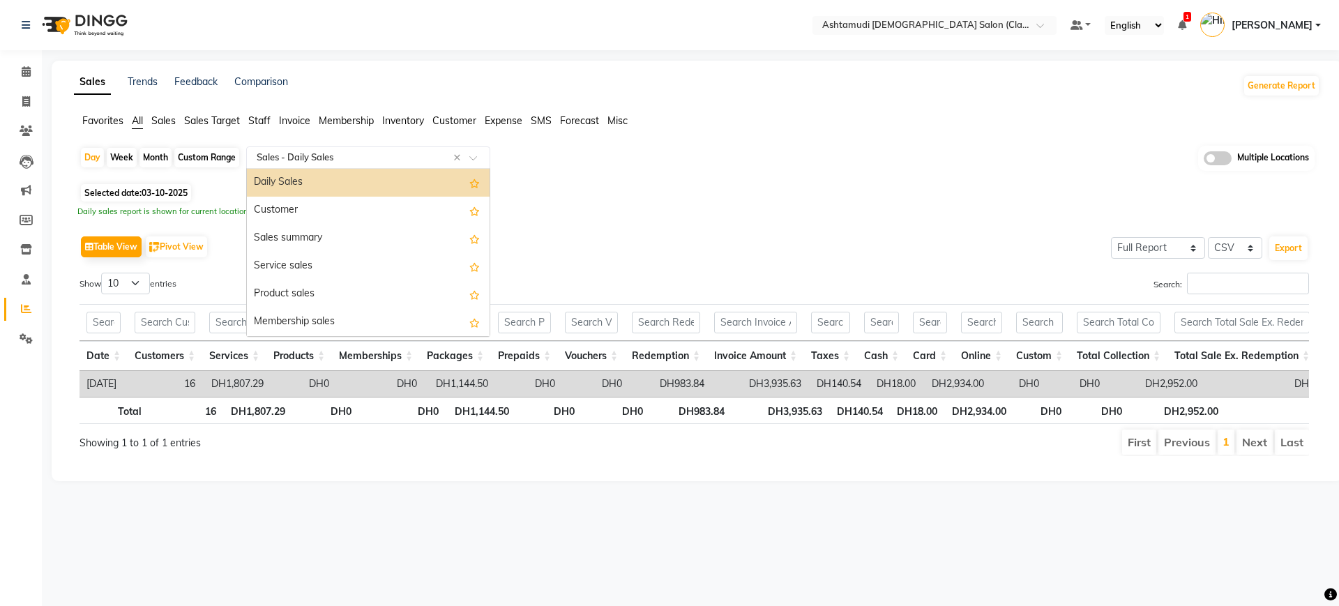
click at [357, 159] on input "text" at bounding box center [354, 158] width 201 height 14
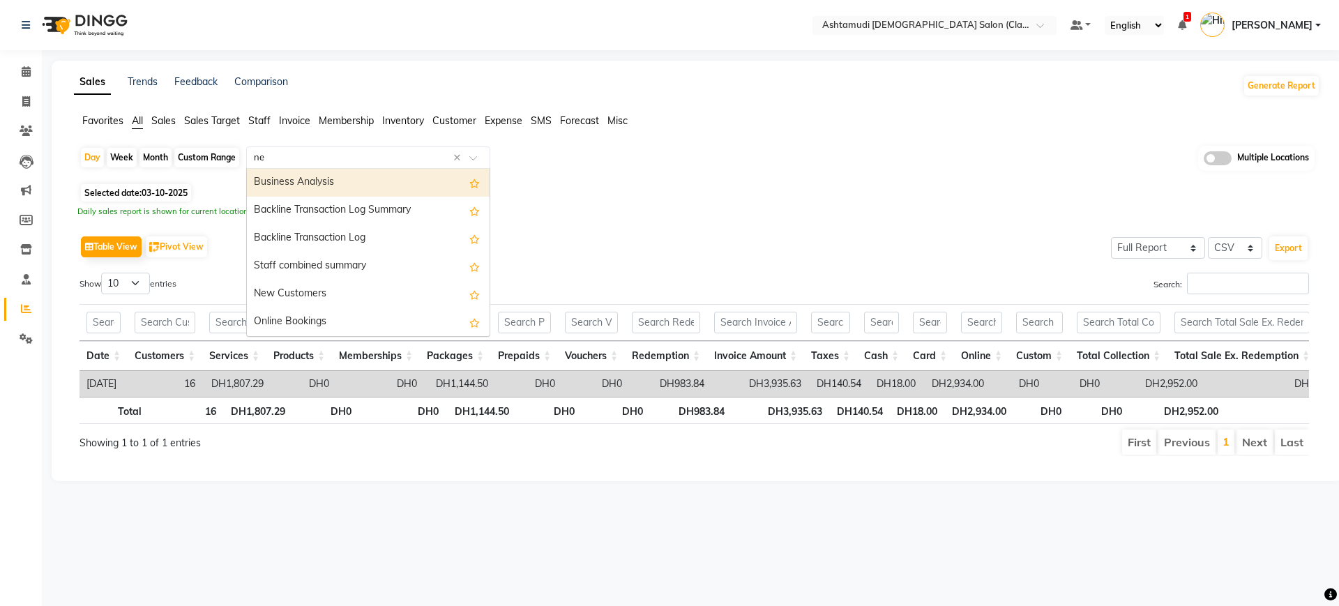
type input "new"
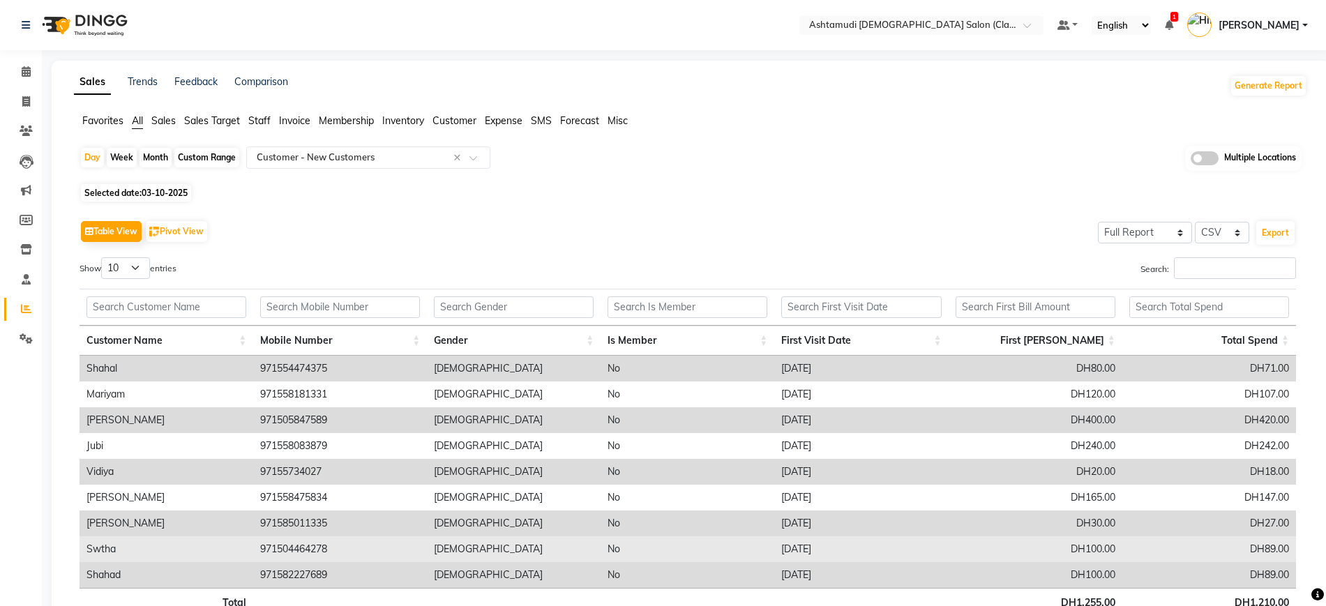
click at [344, 542] on td "971504464278" at bounding box center [340, 549] width 174 height 26
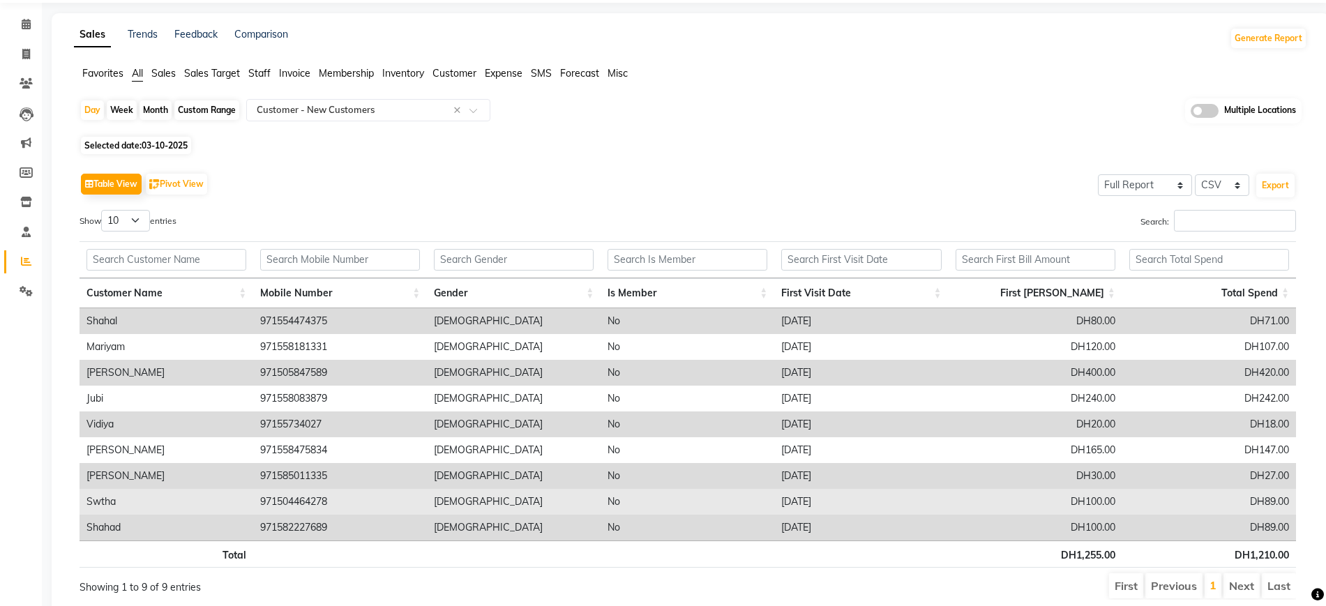
scroll to position [70, 0]
